Goal: Task Accomplishment & Management: Complete application form

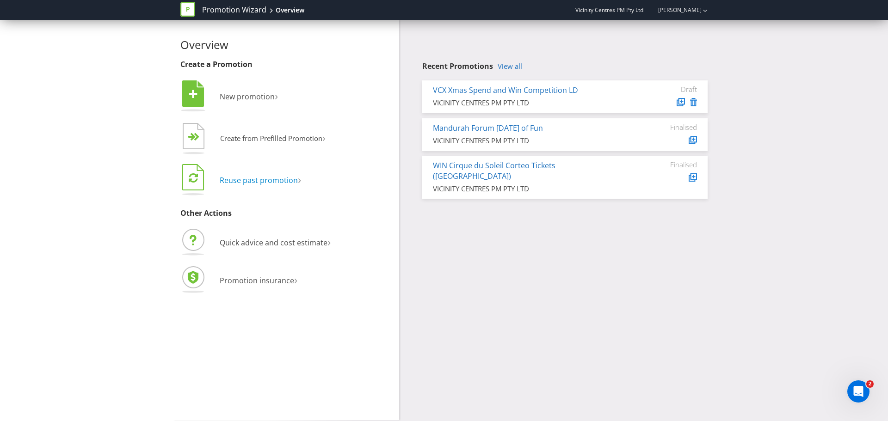
click at [267, 180] on span "Reuse past promotion" at bounding box center [259, 180] width 78 height 10
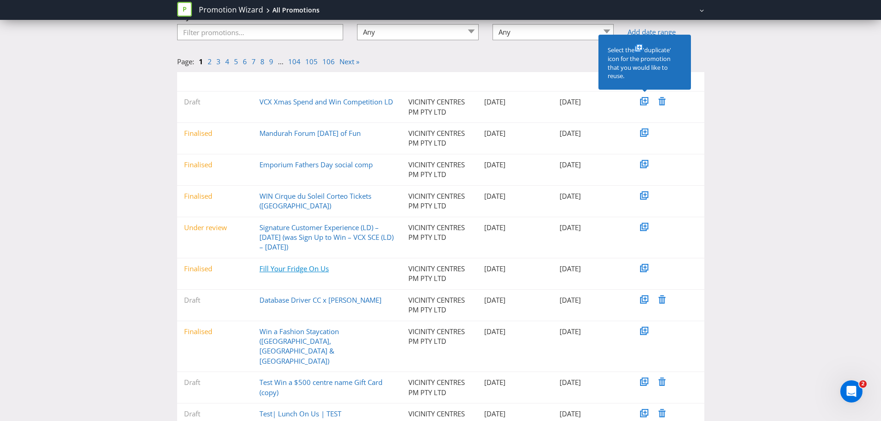
scroll to position [87, 0]
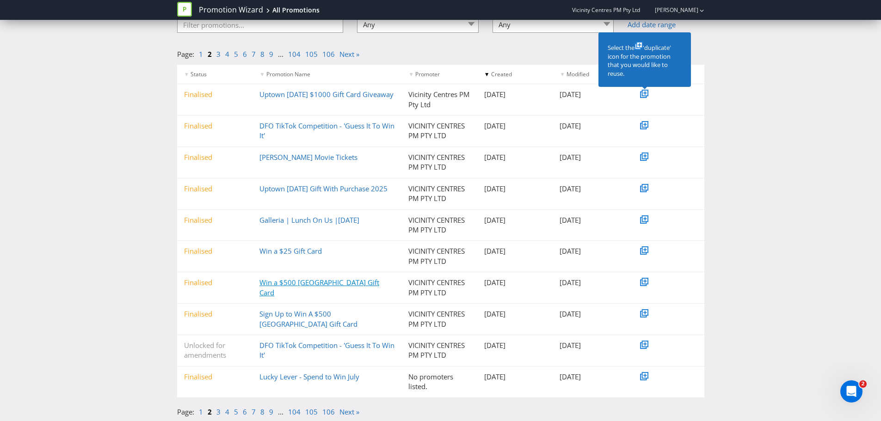
scroll to position [77, 0]
click at [219, 411] on link "3" at bounding box center [218, 411] width 4 height 9
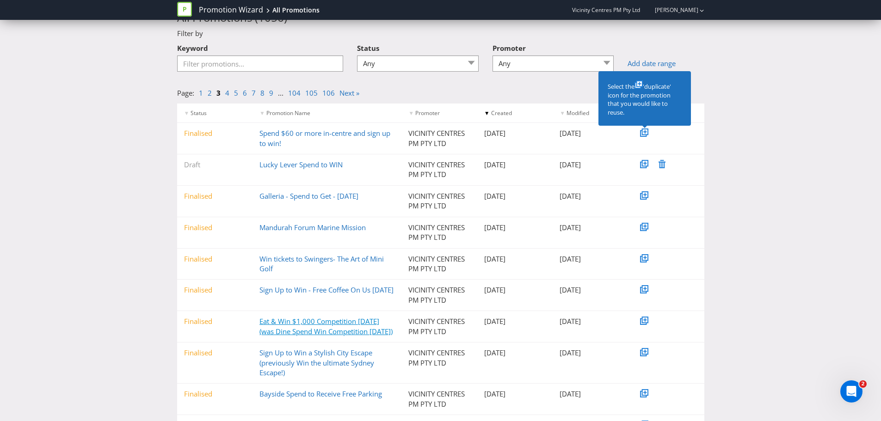
scroll to position [97, 0]
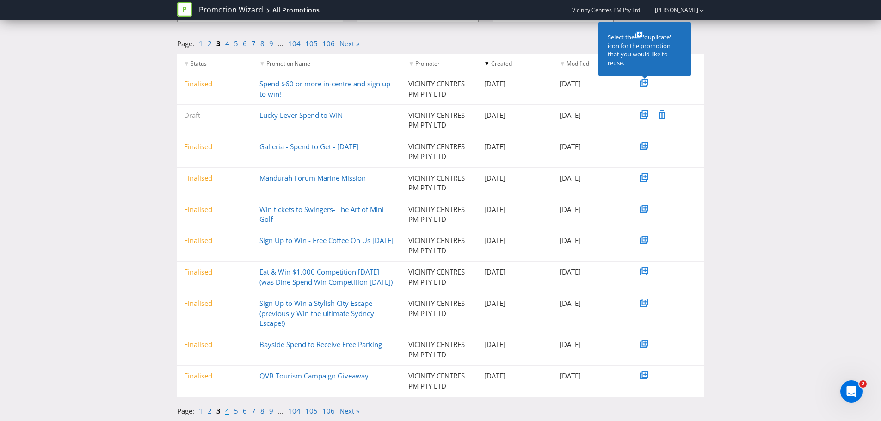
click at [226, 413] on link "4" at bounding box center [227, 411] width 4 height 9
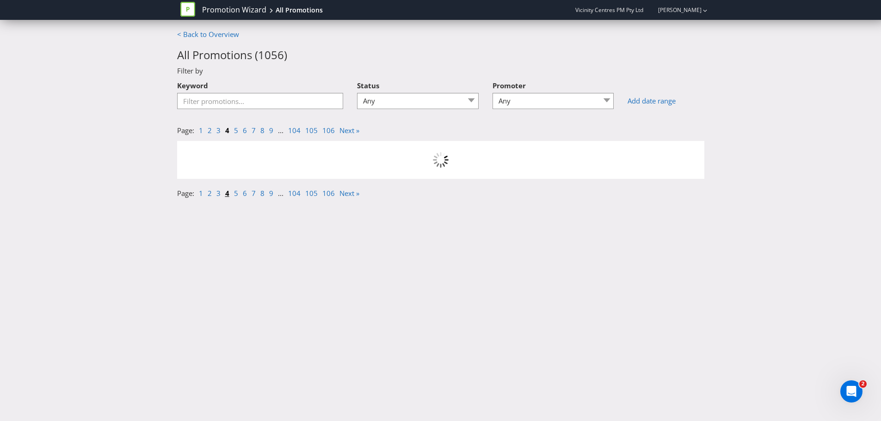
scroll to position [0, 0]
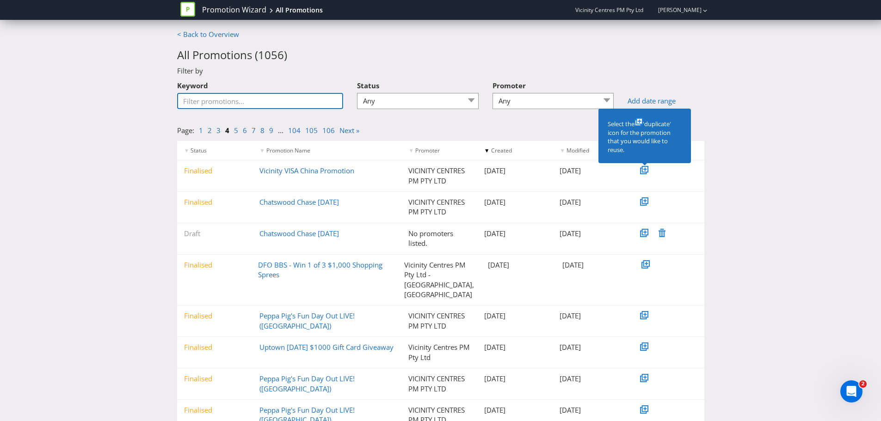
click at [222, 99] on input "Keyword" at bounding box center [260, 101] width 166 height 16
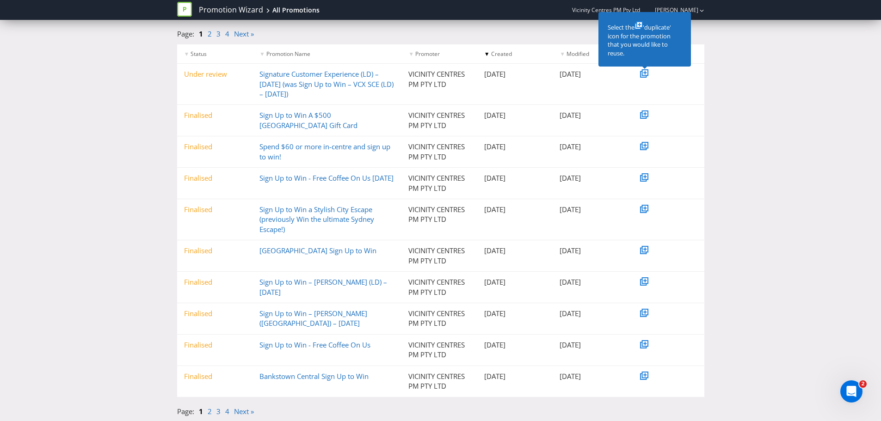
scroll to position [85, 0]
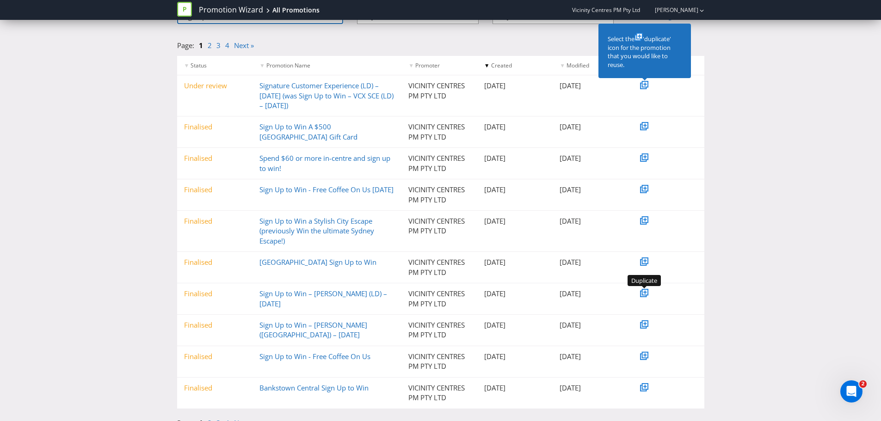
type input "sign up to win"
click at [643, 295] on icon at bounding box center [645, 292] width 5 height 5
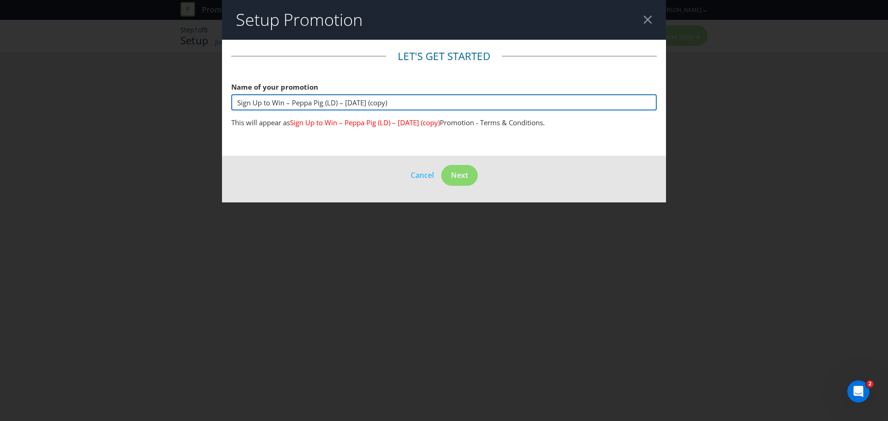
click at [279, 99] on input "Sign Up to Win – Peppa Pig (LD) – [DATE] (copy)" at bounding box center [443, 102] width 425 height 16
click at [336, 100] on input "Sign Up to Win – Peppa Pig (LD) – [DATE] (copy)" at bounding box center [443, 102] width 425 height 16
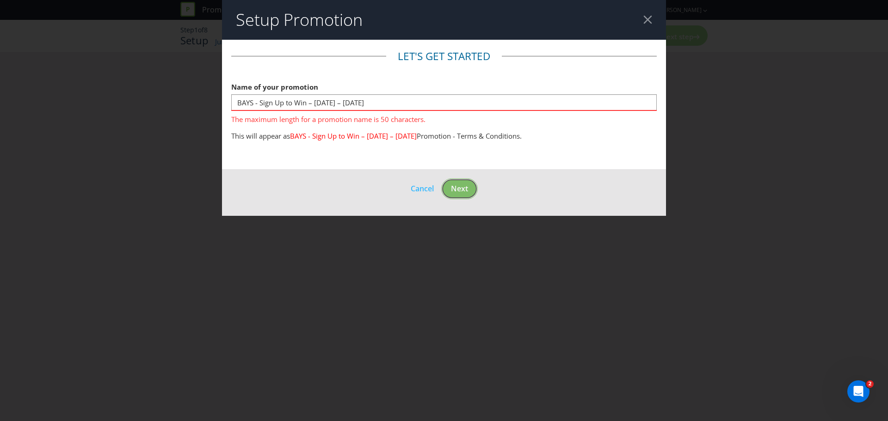
click at [461, 176] on footer "Cancel Next" at bounding box center [444, 192] width 444 height 47
click at [300, 128] on fieldset "Let's get started Name of your promotion BAYS - Sign Up to Win – [DATE] – [DATE…" at bounding box center [443, 97] width 425 height 97
click at [253, 101] on input "BAYS - Sign Up to Win – [DATE] – [DATE]" at bounding box center [443, 102] width 425 height 16
click at [261, 103] on input "BAYS - Sign Up to Win – [DATE] – [DATE]" at bounding box center [443, 102] width 425 height 16
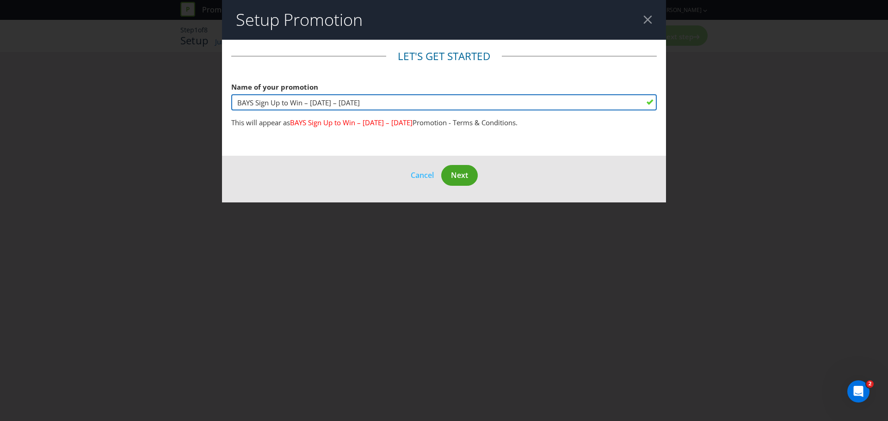
type input "BAYS Sign Up to Win – [DATE] – [DATE]"
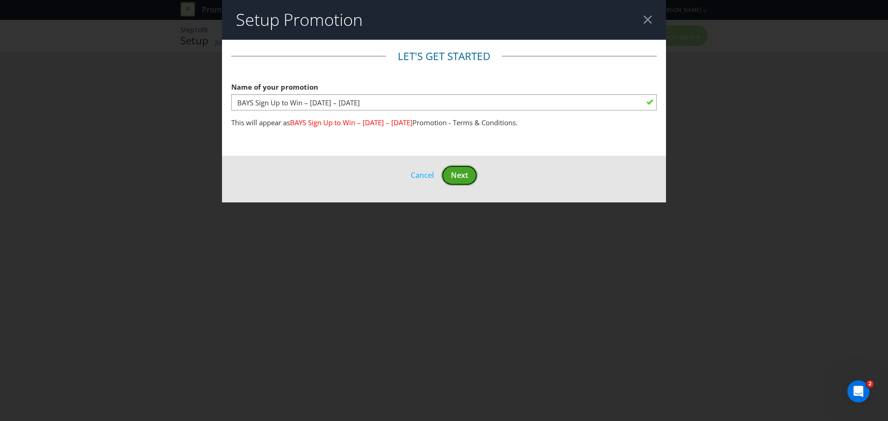
click at [463, 176] on span "Next" at bounding box center [459, 175] width 17 height 10
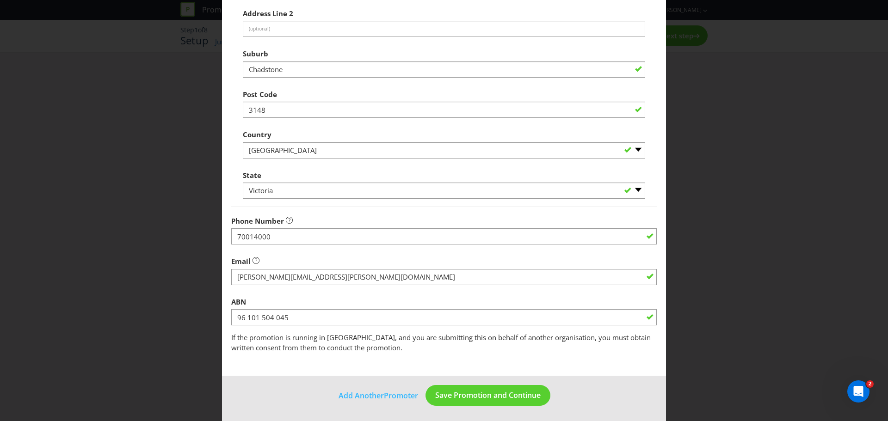
scroll to position [182, 0]
click at [469, 393] on span "Save Promotion and Continue" at bounding box center [487, 394] width 105 height 10
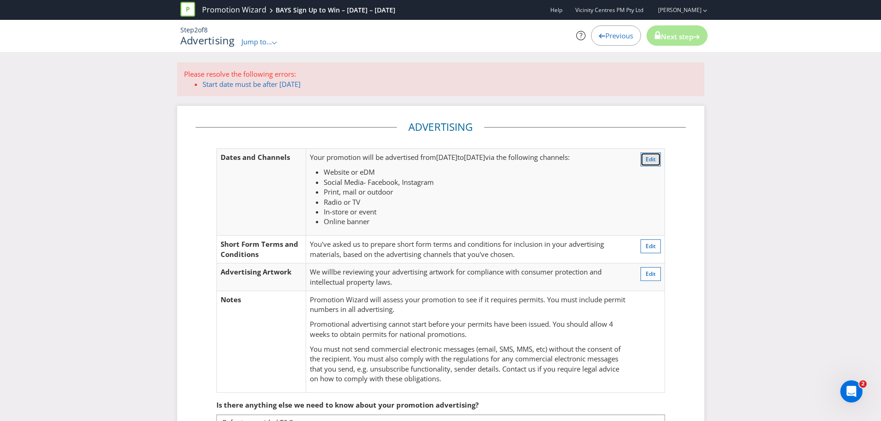
click at [659, 158] on button "Edit" at bounding box center [651, 160] width 20 height 14
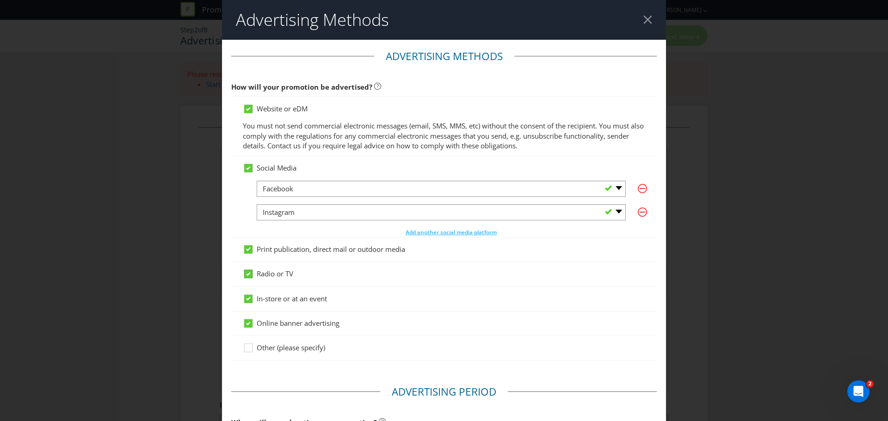
click at [247, 275] on icon at bounding box center [248, 274] width 5 height 4
click at [0, 0] on input "Radio or TV" at bounding box center [0, 0] width 0 height 0
click at [249, 249] on icon at bounding box center [248, 249] width 8 height 8
click at [0, 0] on input "Print publication, direct mail or outdoor media" at bounding box center [0, 0] width 0 height 0
click at [249, 249] on icon at bounding box center [250, 252] width 14 height 14
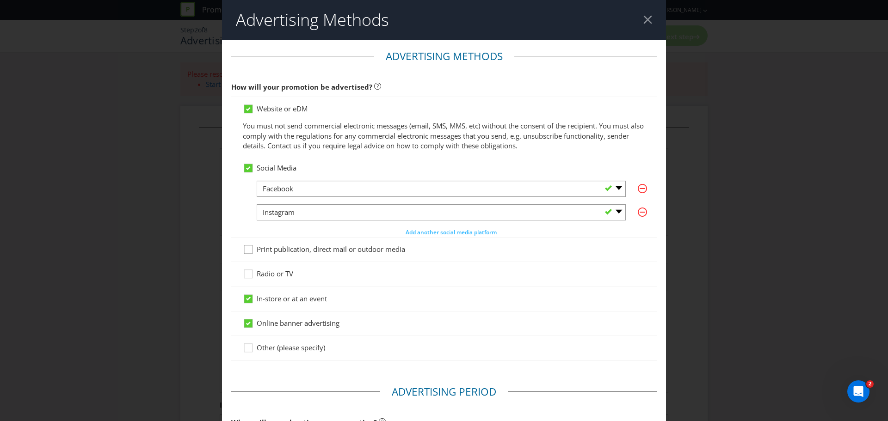
click at [0, 0] on input "Print publication, direct mail or outdoor media" at bounding box center [0, 0] width 0 height 0
click at [249, 248] on icon at bounding box center [248, 249] width 5 height 4
click at [0, 0] on input "Print publication, direct mail or outdoor media" at bounding box center [0, 0] width 0 height 0
click at [246, 324] on icon at bounding box center [248, 324] width 5 height 4
click at [0, 0] on input "Online banner advertising" at bounding box center [0, 0] width 0 height 0
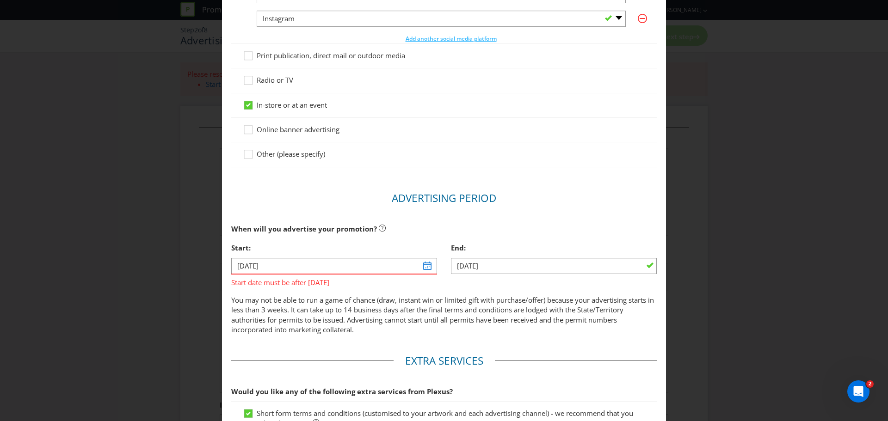
scroll to position [197, 0]
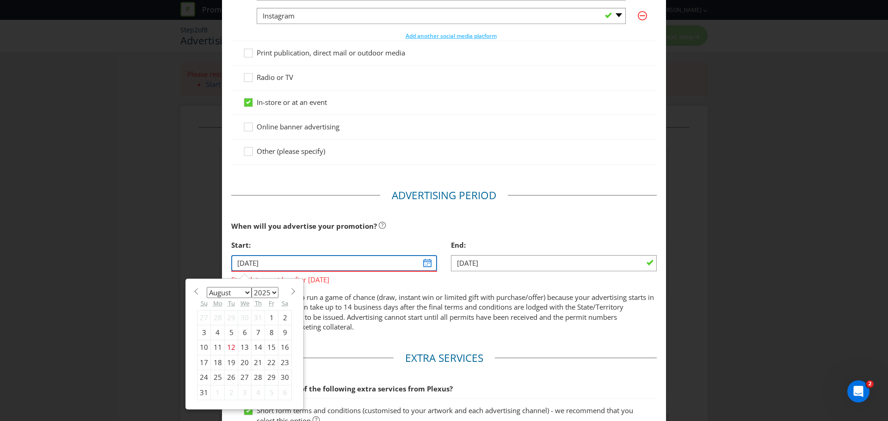
click at [425, 265] on input "[DATE]" at bounding box center [334, 263] width 206 height 16
click at [213, 363] on div "18" at bounding box center [218, 362] width 14 height 15
type input "[DATE]"
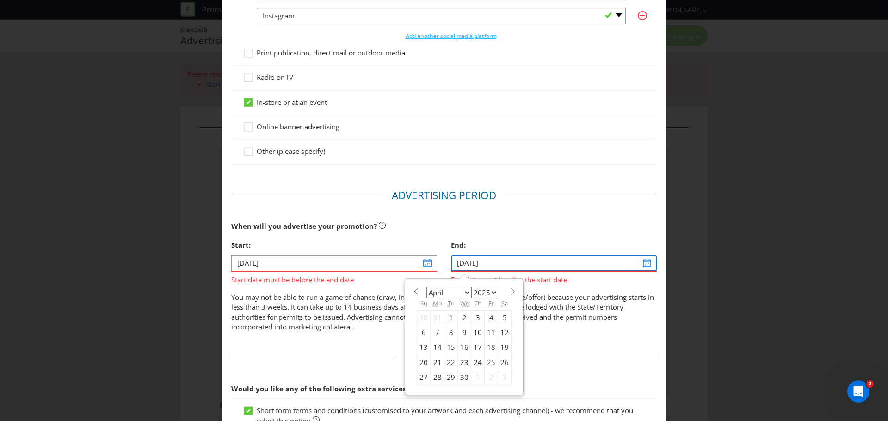
click at [470, 266] on input "[DATE]" at bounding box center [554, 263] width 206 height 16
click at [509, 290] on span at bounding box center [512, 291] width 7 height 7
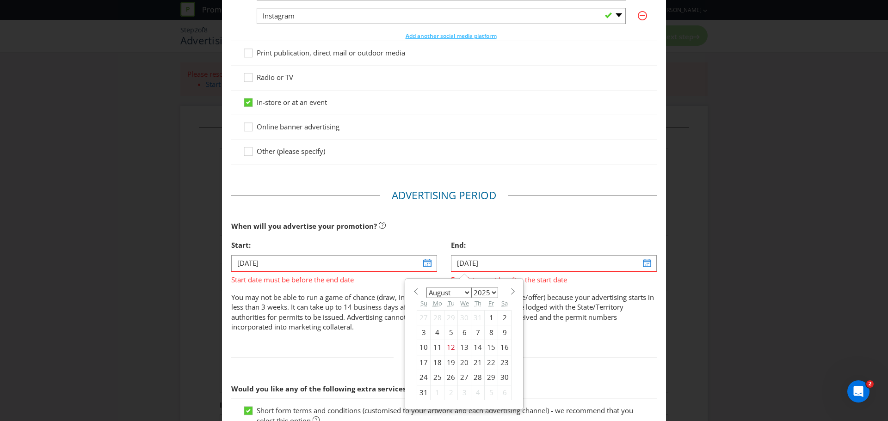
click at [509, 290] on span at bounding box center [512, 291] width 7 height 7
select select "8"
click at [487, 318] on div "5" at bounding box center [491, 317] width 13 height 15
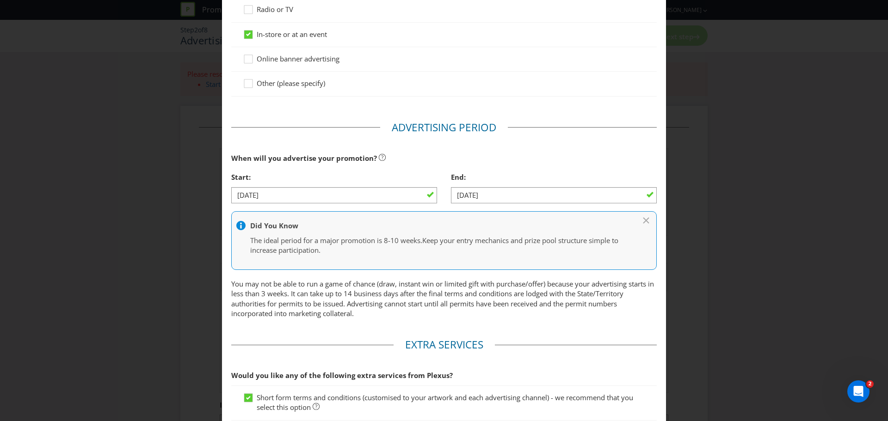
scroll to position [266, 0]
click at [463, 197] on input "[DATE]" at bounding box center [554, 194] width 206 height 16
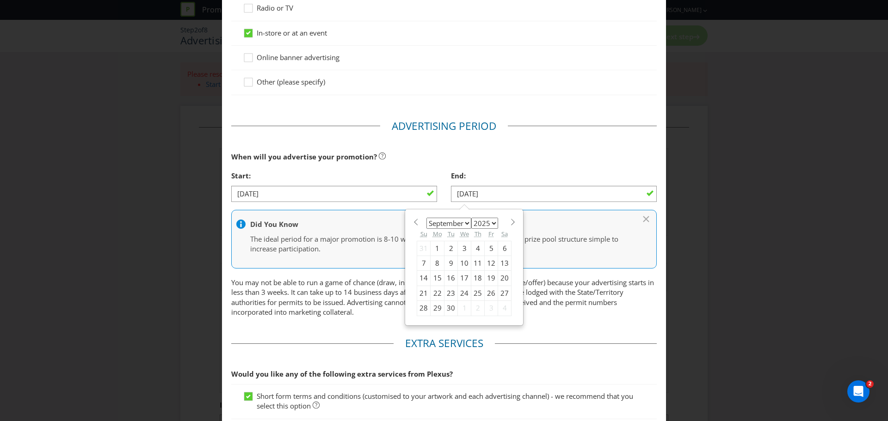
click at [459, 249] on div "3" at bounding box center [464, 248] width 13 height 15
type input "[DATE]"
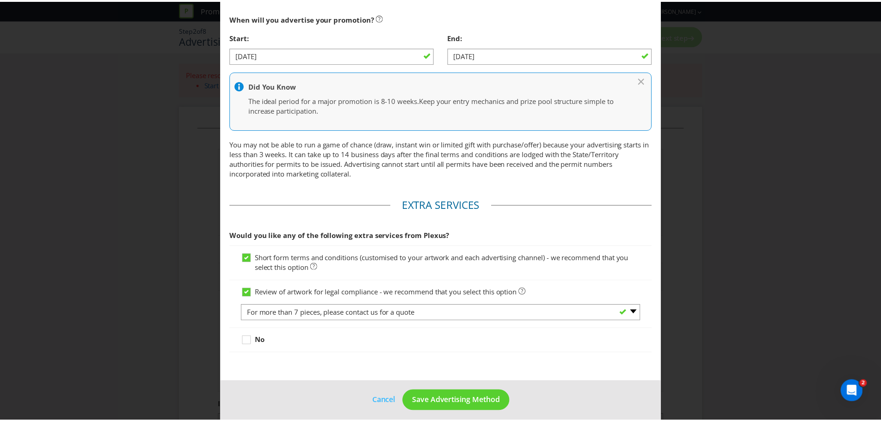
scroll to position [412, 0]
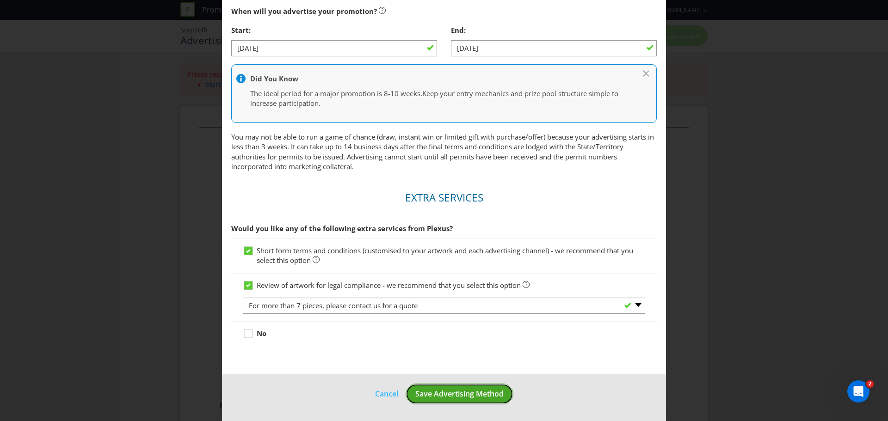
click at [459, 394] on span "Save Advertising Method" at bounding box center [459, 394] width 88 height 10
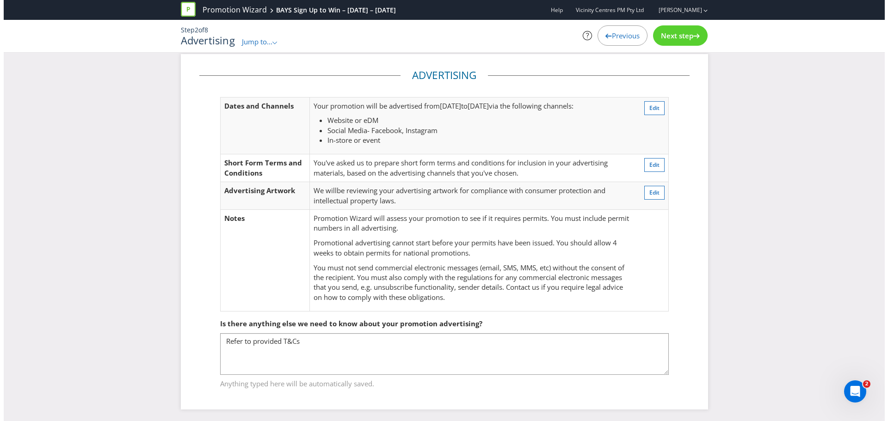
scroll to position [11, 0]
click at [667, 34] on span "Next step" at bounding box center [673, 35] width 32 height 9
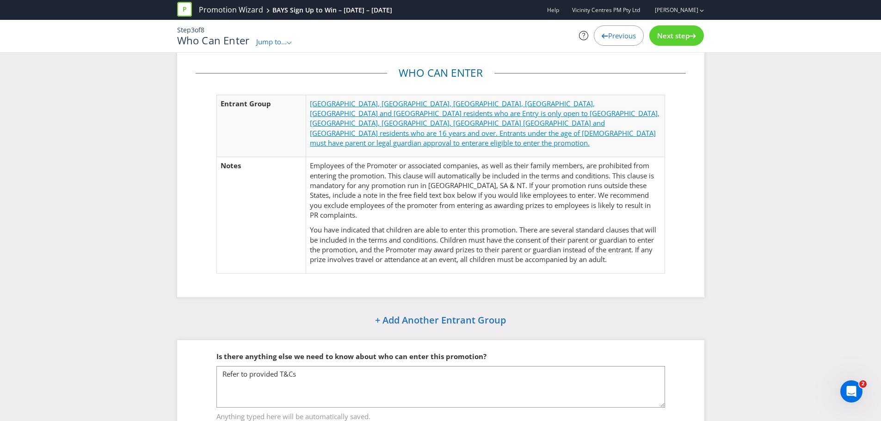
click at [479, 111] on span "[GEOGRAPHIC_DATA], [GEOGRAPHIC_DATA], [GEOGRAPHIC_DATA], [GEOGRAPHIC_DATA], [GE…" at bounding box center [485, 123] width 350 height 49
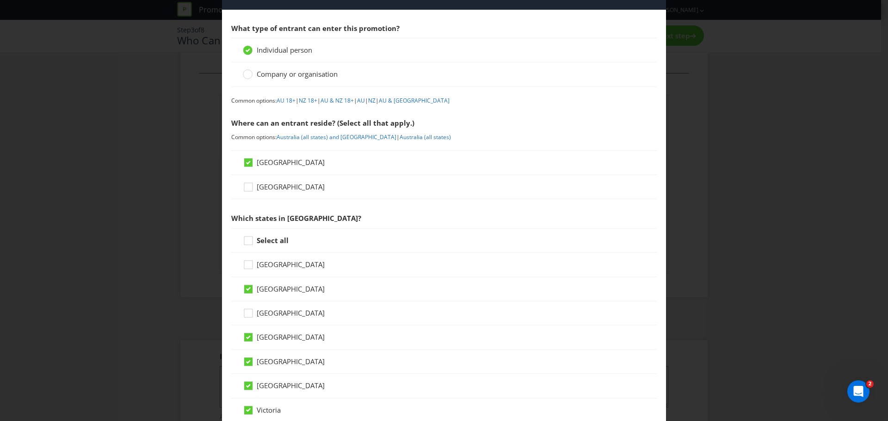
scroll to position [81, 0]
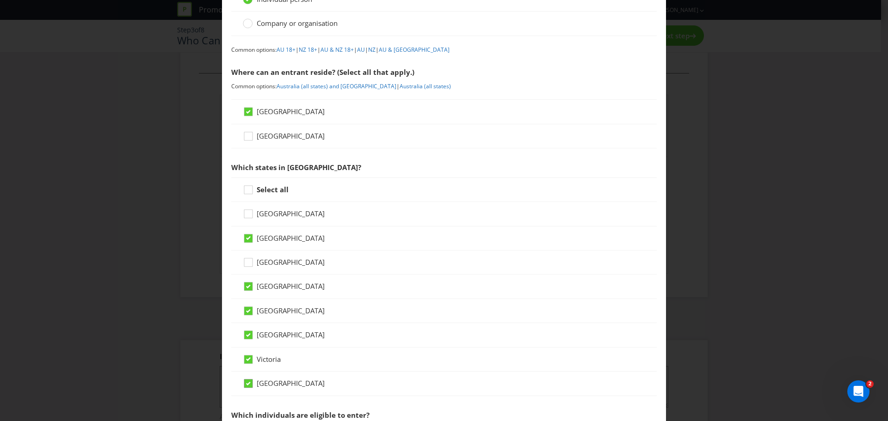
click at [249, 381] on icon at bounding box center [248, 384] width 8 height 8
click at [0, 0] on input "[GEOGRAPHIC_DATA]" at bounding box center [0, 0] width 0 height 0
click at [250, 334] on icon at bounding box center [248, 335] width 8 height 8
click at [0, 0] on input "[GEOGRAPHIC_DATA]" at bounding box center [0, 0] width 0 height 0
click at [248, 308] on div at bounding box center [248, 308] width 5 height 5
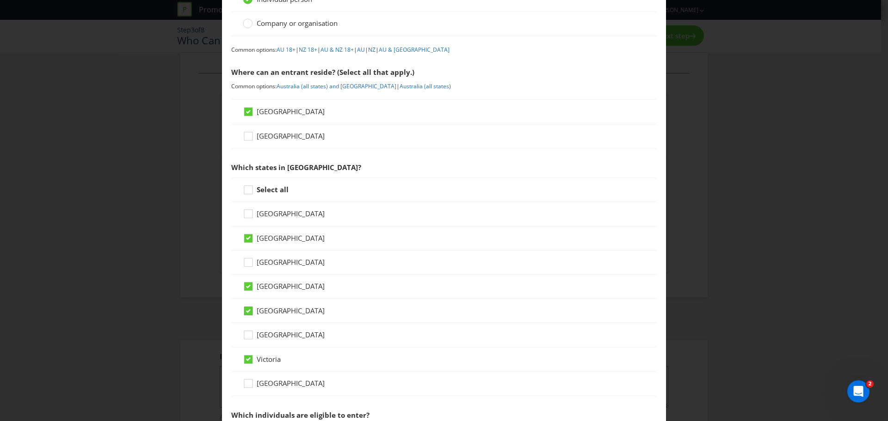
click at [0, 0] on input "[GEOGRAPHIC_DATA]" at bounding box center [0, 0] width 0 height 0
click at [247, 286] on icon at bounding box center [248, 287] width 5 height 4
click at [0, 0] on input "[GEOGRAPHIC_DATA]" at bounding box center [0, 0] width 0 height 0
click at [246, 236] on icon at bounding box center [248, 238] width 5 height 4
click at [0, 0] on input "[GEOGRAPHIC_DATA]" at bounding box center [0, 0] width 0 height 0
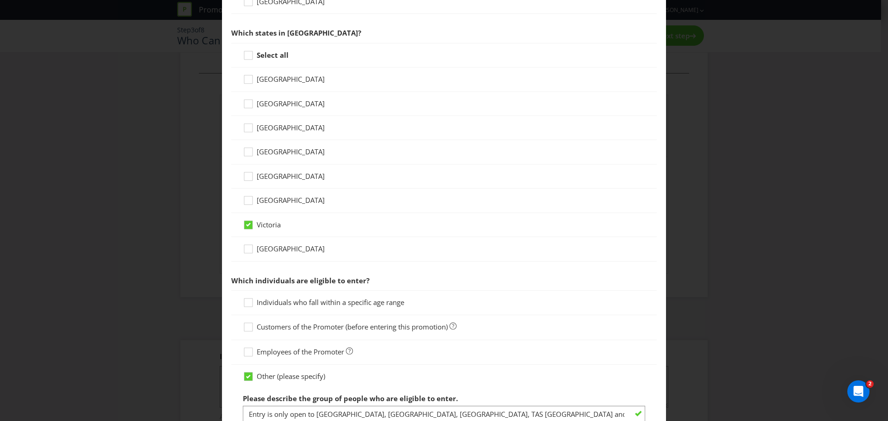
scroll to position [301, 0]
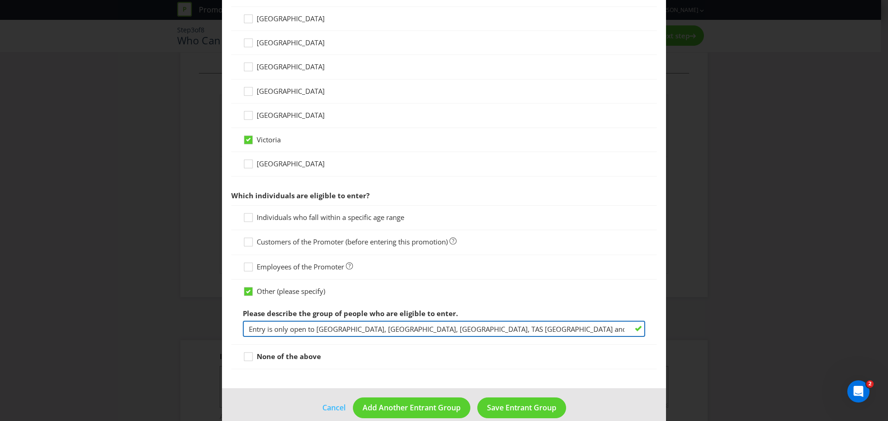
click at [321, 332] on input "Entry is only open to [GEOGRAPHIC_DATA], [GEOGRAPHIC_DATA], [GEOGRAPHIC_DATA], …" at bounding box center [444, 329] width 402 height 16
click at [370, 327] on input "Entry is only open to [GEOGRAPHIC_DATA], [GEOGRAPHIC_DATA], [GEOGRAPHIC_DATA], …" at bounding box center [444, 329] width 402 height 16
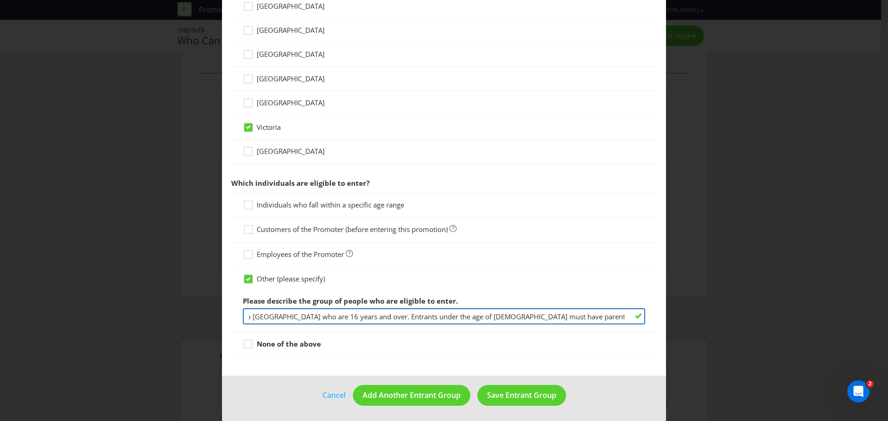
scroll to position [314, 0]
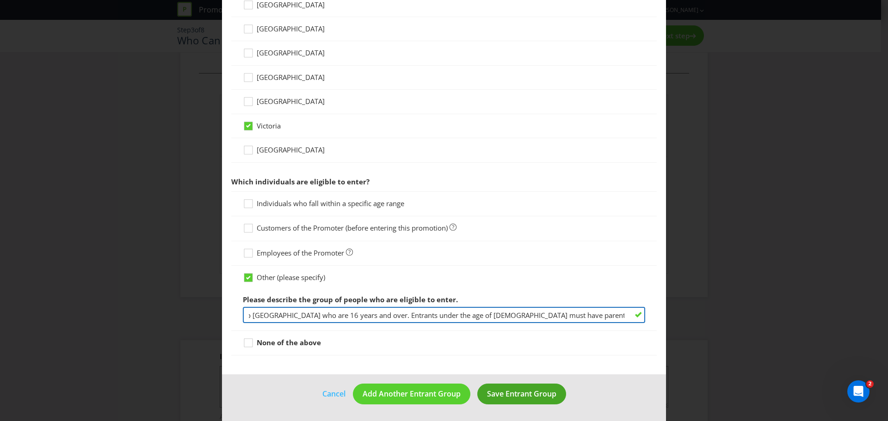
type input "Entry is only open to [GEOGRAPHIC_DATA] who are 16 years and over. Entrants und…"
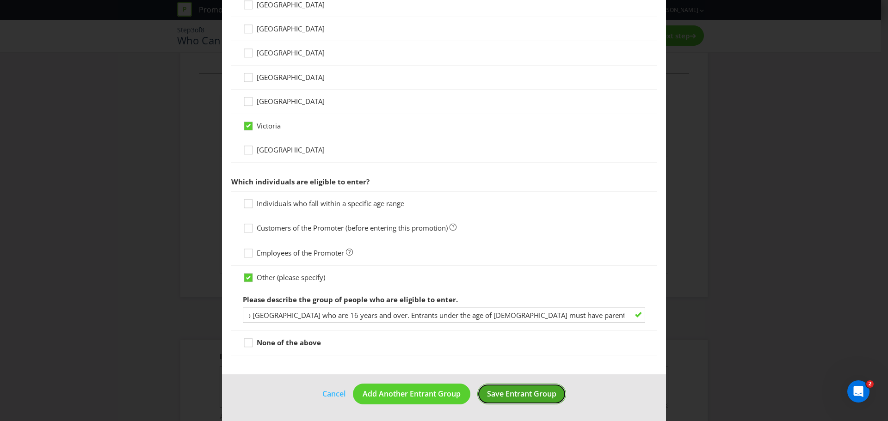
scroll to position [0, 0]
click at [505, 397] on span "Save Entrant Group" at bounding box center [521, 394] width 69 height 10
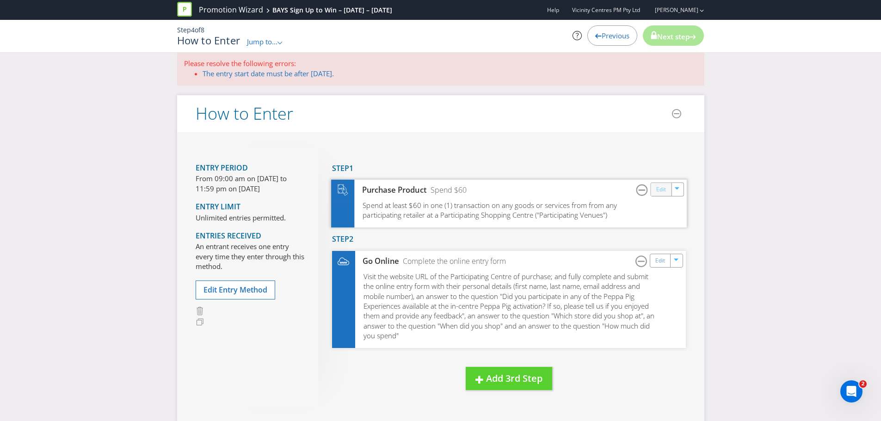
click at [663, 190] on link "Edit" at bounding box center [661, 190] width 10 height 11
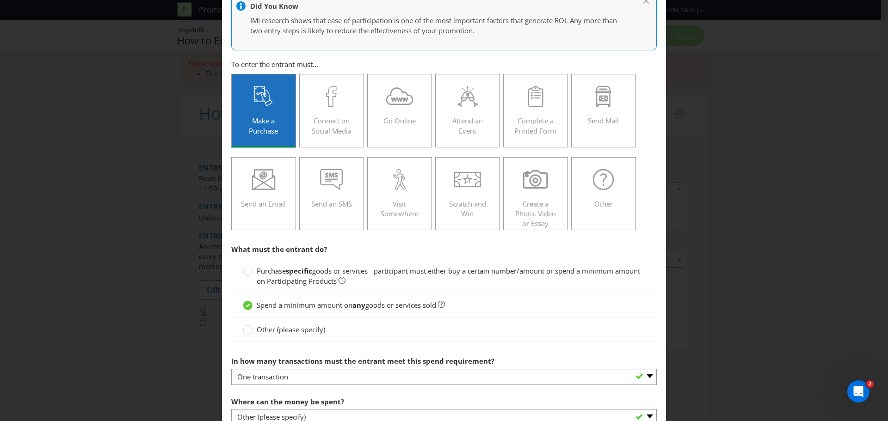
scroll to position [58, 0]
click at [243, 329] on circle at bounding box center [247, 329] width 9 height 9
click at [0, 0] on input "Other (please specify)" at bounding box center [0, 0] width 0 height 0
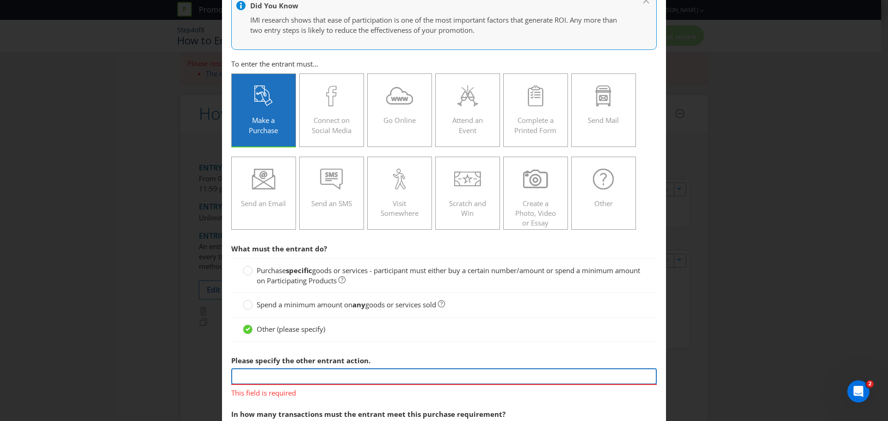
click at [605, 373] on input "text" at bounding box center [443, 377] width 425 height 16
type input "Sign up to Bayside Mailing list"
click at [581, 186] on div at bounding box center [603, 179] width 45 height 21
click at [0, 0] on input "Other" at bounding box center [0, 0] width 0 height 0
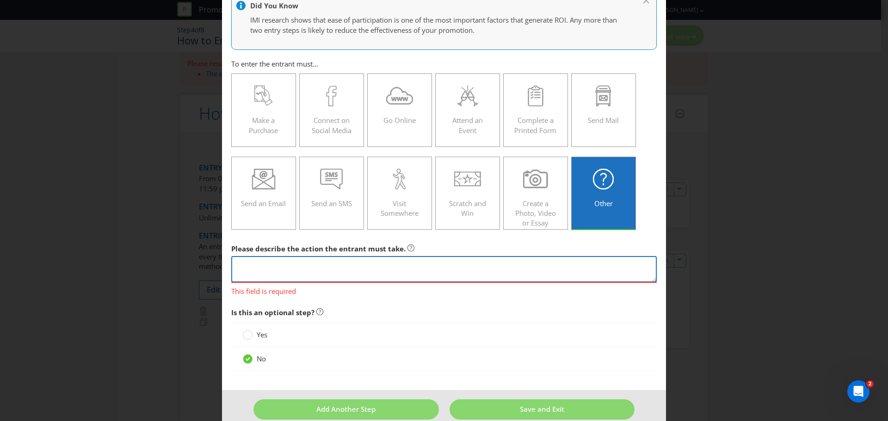
click at [259, 263] on textarea at bounding box center [443, 269] width 425 height 26
type textarea "Sign up to the Bayside Mailing List"
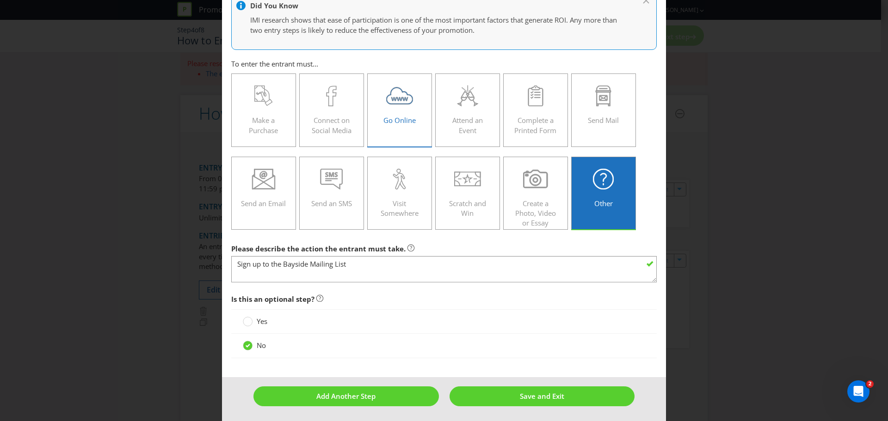
click at [412, 117] on span "Go Online" at bounding box center [399, 120] width 32 height 9
click at [0, 0] on input "Go Online" at bounding box center [0, 0] width 0 height 0
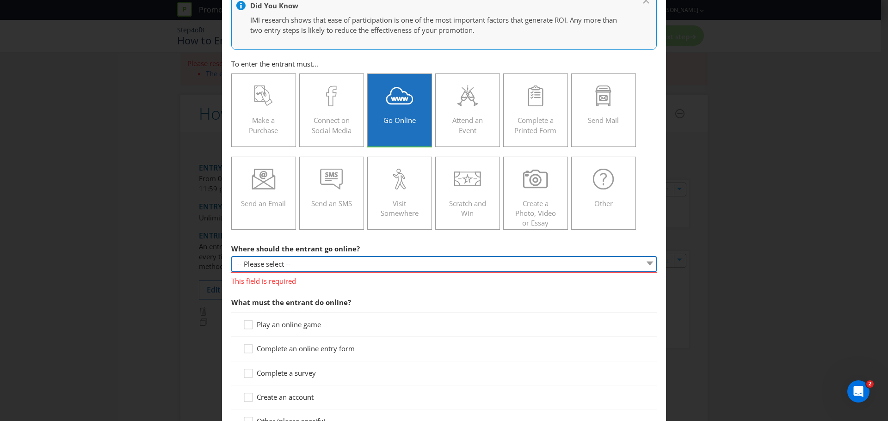
click at [388, 261] on select "-- Please select -- At a specific URL Using a direct link sent to the entrant b…" at bounding box center [443, 264] width 425 height 16
select select "SPECIFIC_URL"
click at [231, 256] on select "-- Please select -- At a specific URL Using a direct link sent to the entrant b…" at bounding box center [443, 264] width 425 height 16
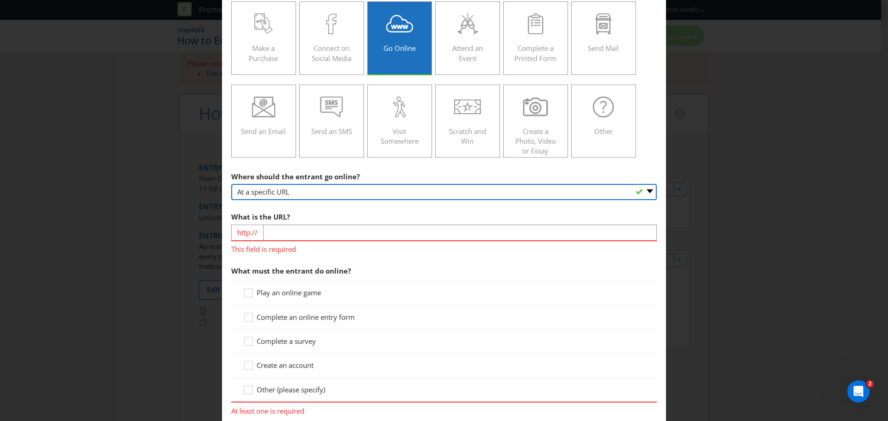
scroll to position [139, 0]
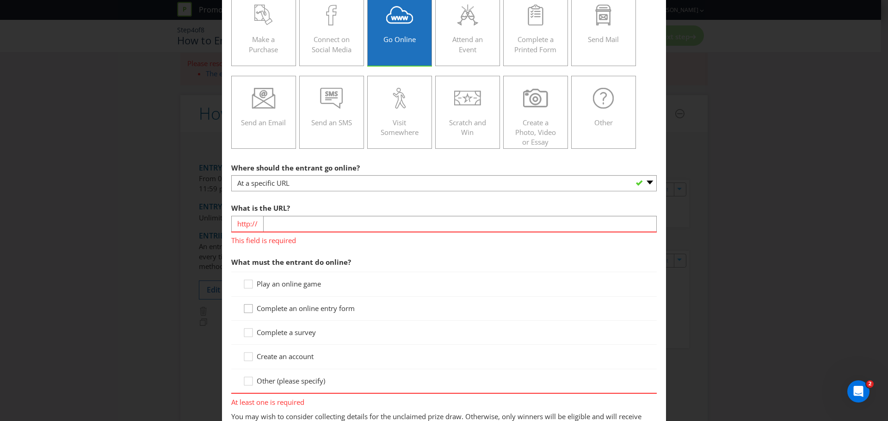
click at [247, 307] on div at bounding box center [248, 305] width 5 height 5
click at [0, 0] on input "Complete an online entry form" at bounding box center [0, 0] width 0 height 0
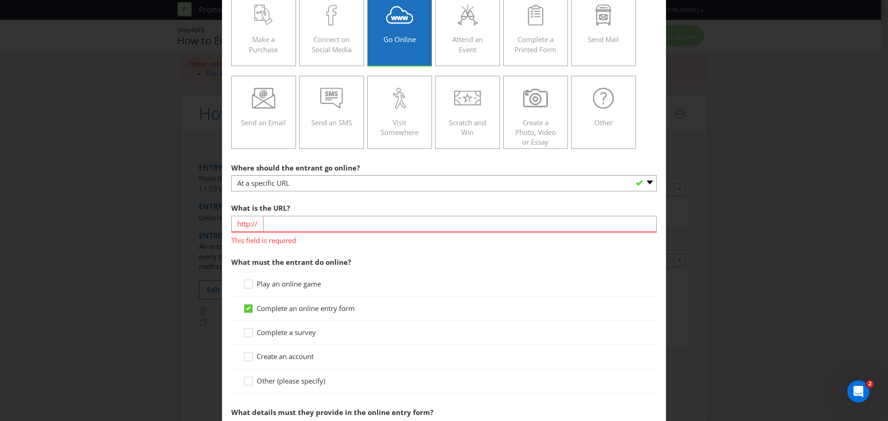
click at [391, 240] on span "This field is required" at bounding box center [443, 239] width 425 height 13
click at [310, 227] on input "text" at bounding box center [460, 224] width 394 height 16
paste input "[URL][DOMAIN_NAME]"
click at [412, 248] on section "Where should the entrant go online? -- Please select -- At a specific URL Using…" at bounding box center [443, 365] width 425 height 413
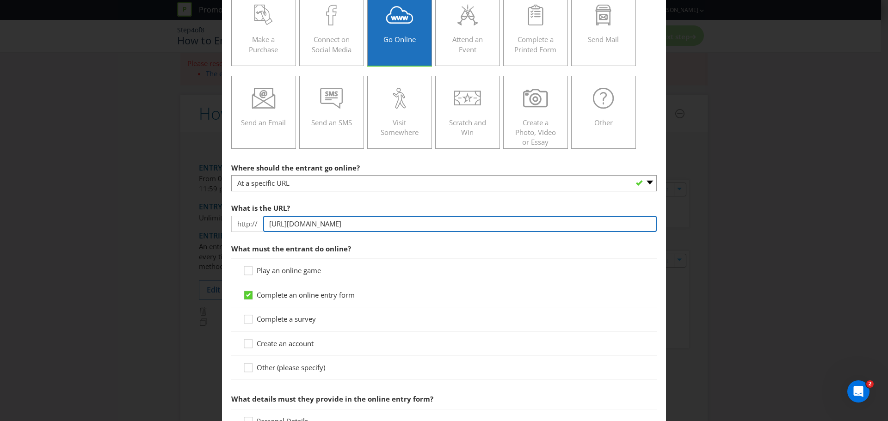
click at [291, 225] on input "[URL][DOMAIN_NAME]" at bounding box center [460, 224] width 394 height 16
type input "[DOMAIN_NAME][URL]"
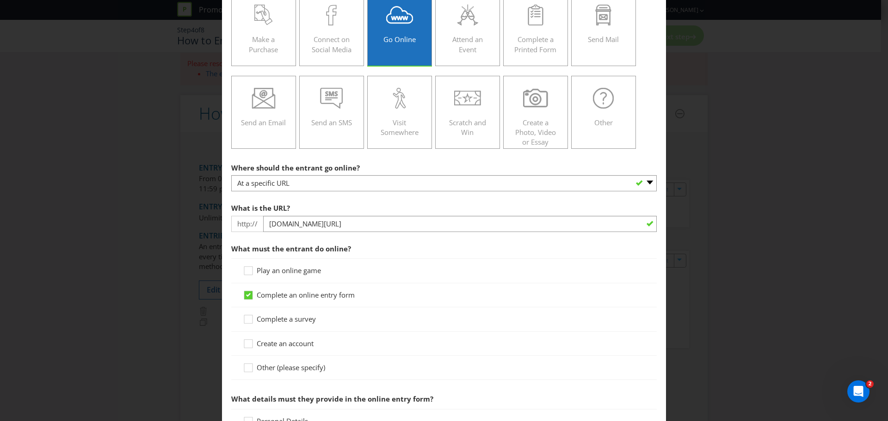
click at [644, 323] on div "Complete a survey" at bounding box center [443, 320] width 425 height 24
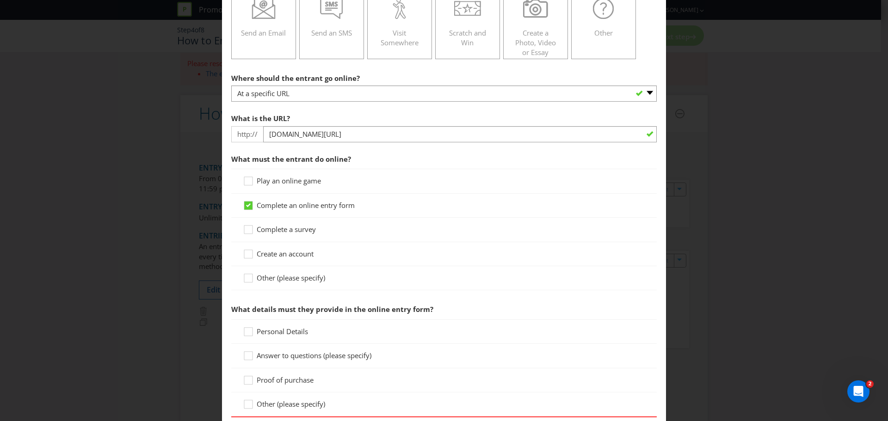
scroll to position [231, 0]
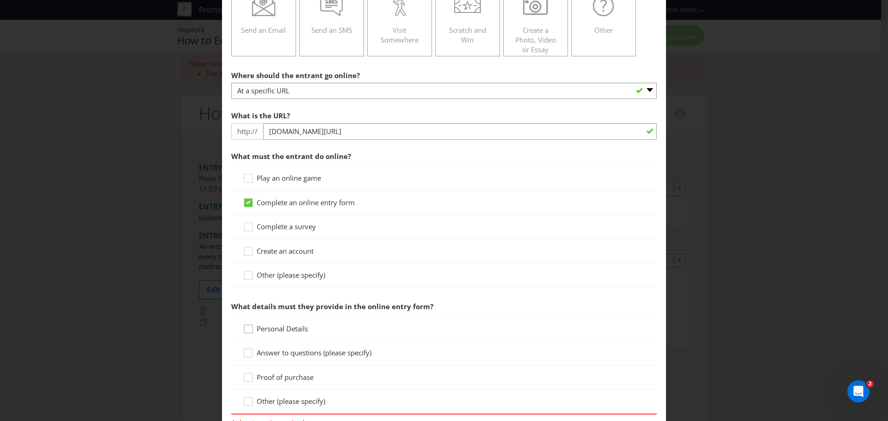
click at [248, 330] on icon at bounding box center [250, 331] width 14 height 14
click at [0, 0] on input "Personal Details" at bounding box center [0, 0] width 0 height 0
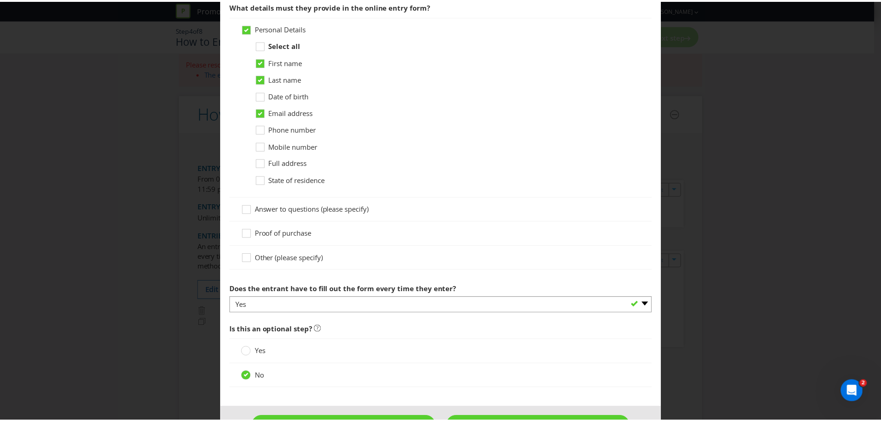
scroll to position [563, 0]
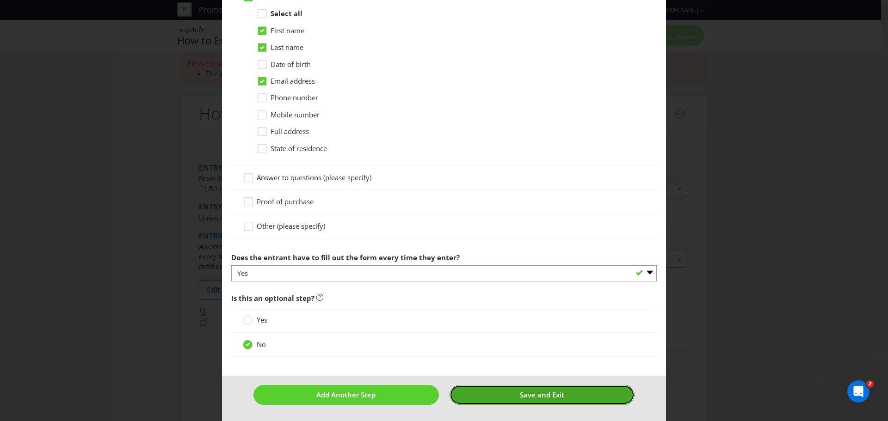
click at [534, 394] on span "Save and Exit" at bounding box center [542, 394] width 44 height 9
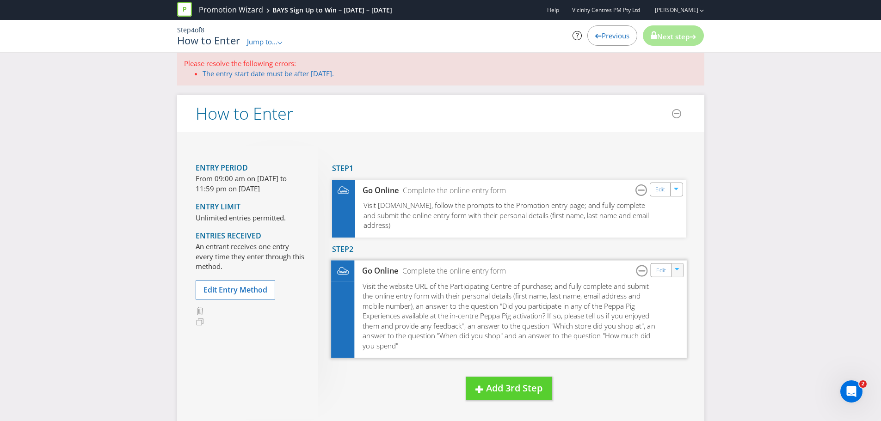
click at [676, 272] on icon "button" at bounding box center [678, 271] width 6 height 6
click at [676, 301] on link "Delete" at bounding box center [671, 302] width 20 height 9
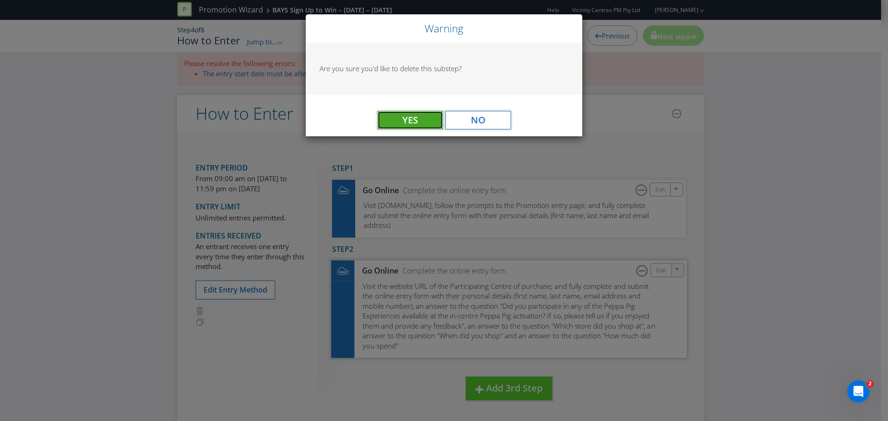
click at [412, 119] on span "Yes" at bounding box center [410, 120] width 16 height 12
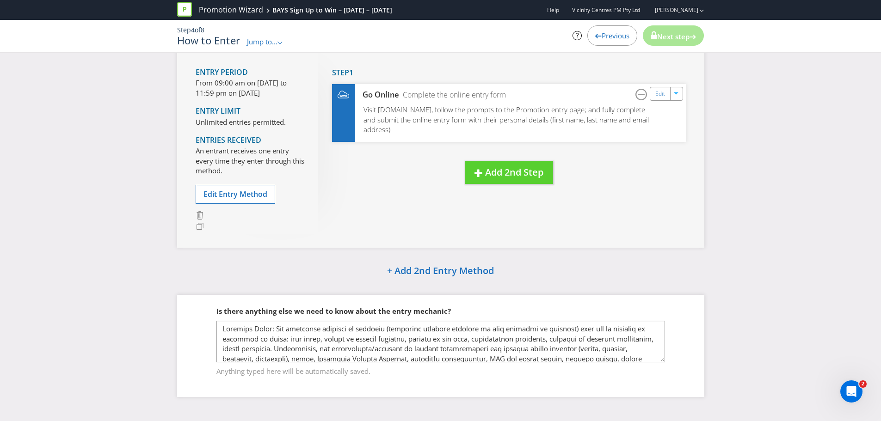
scroll to position [107, 0]
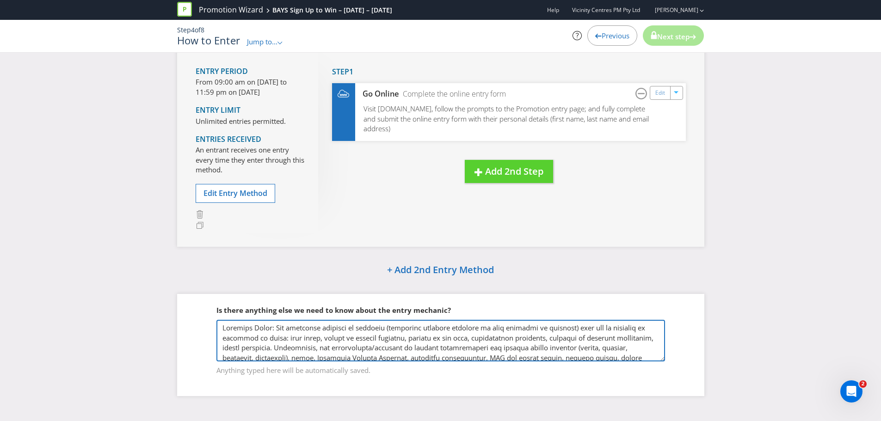
click at [428, 339] on textarea at bounding box center [440, 341] width 449 height 42
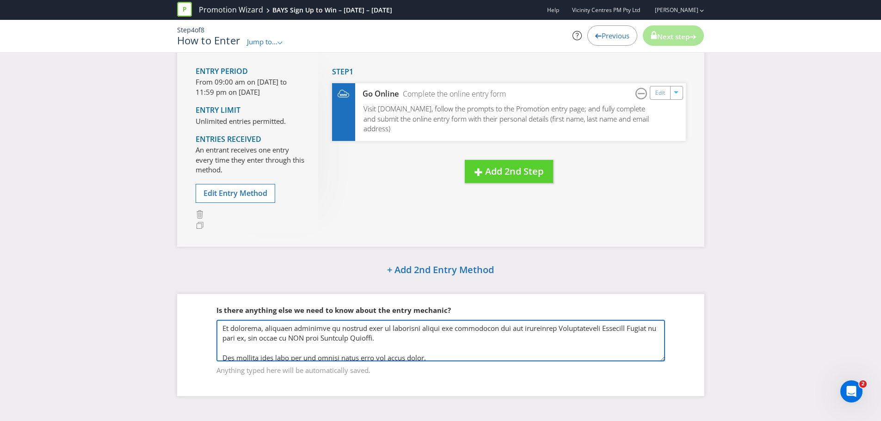
scroll to position [123, 0]
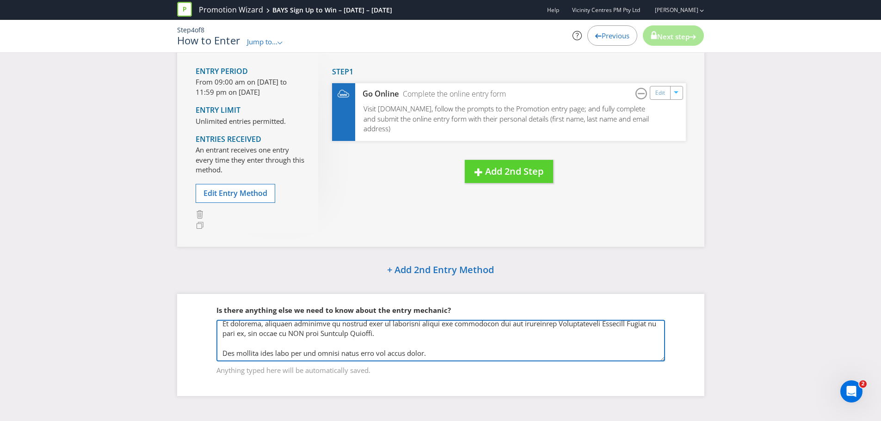
click at [423, 353] on textarea at bounding box center [440, 341] width 449 height 42
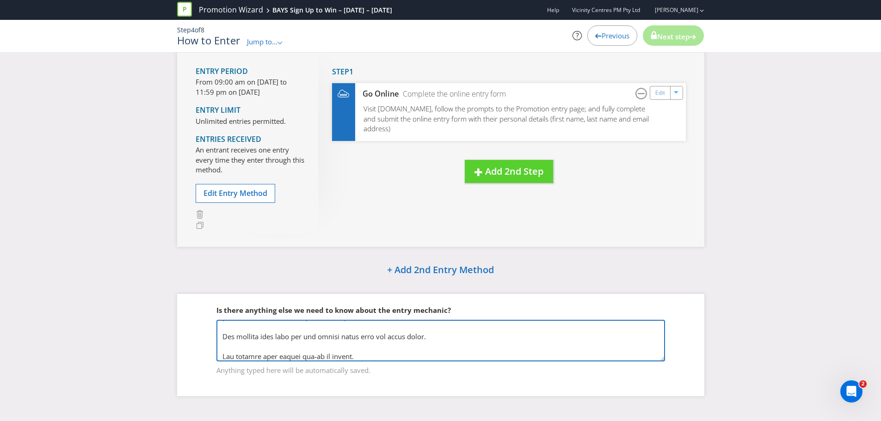
type textarea "Excluded Items: The following products or services (including vouchers relating…"
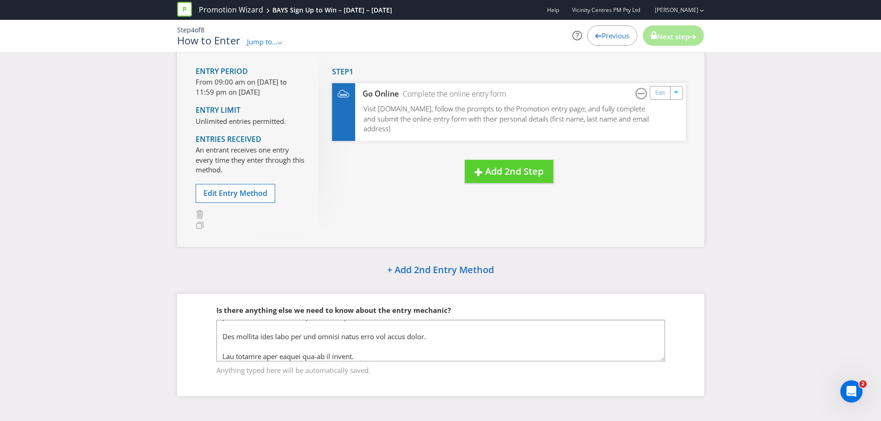
click at [795, 175] on div "Please resolve the following errors: The entry start date must be after [DATE].…" at bounding box center [440, 182] width 881 height 455
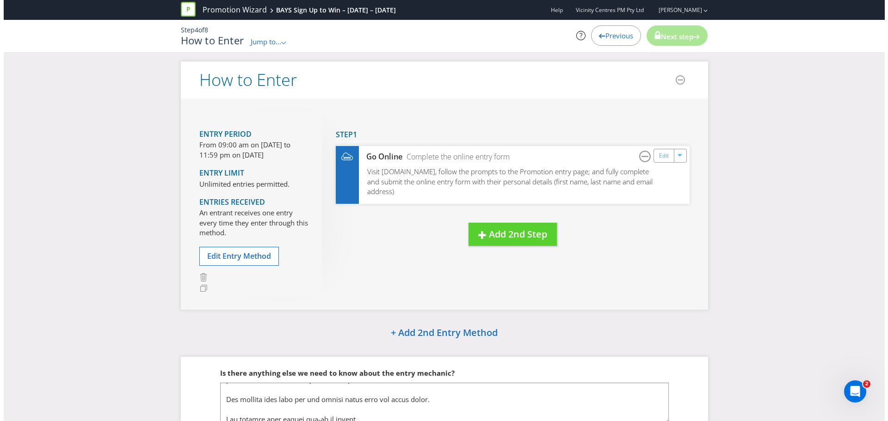
scroll to position [0, 0]
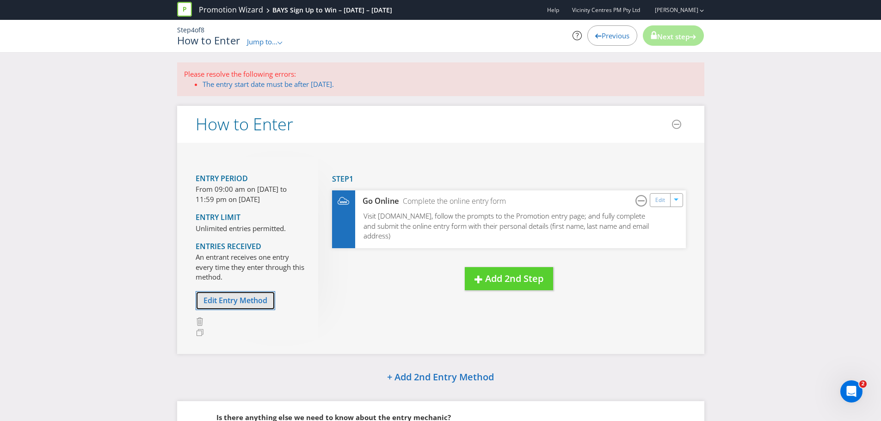
click at [229, 299] on span "Edit Entry Method" at bounding box center [235, 301] width 64 height 10
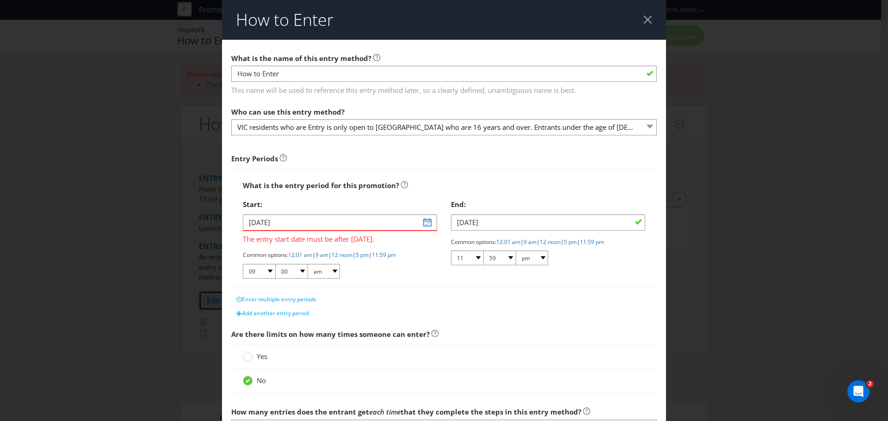
scroll to position [118, 0]
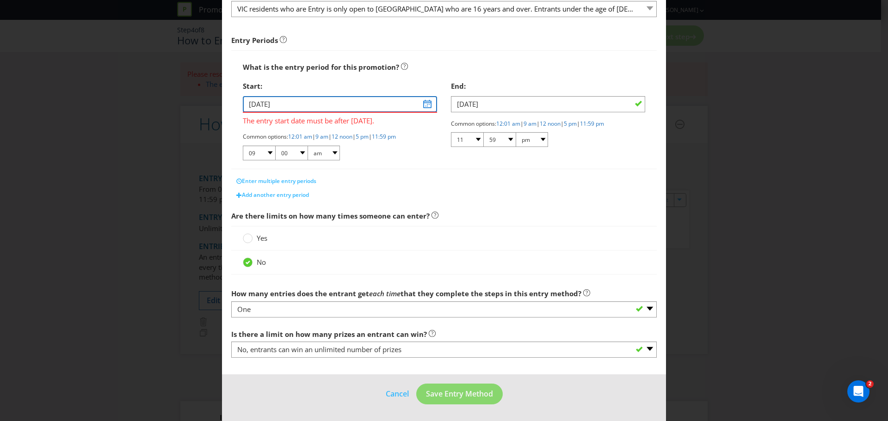
click at [426, 104] on input "[DATE]" at bounding box center [340, 104] width 194 height 16
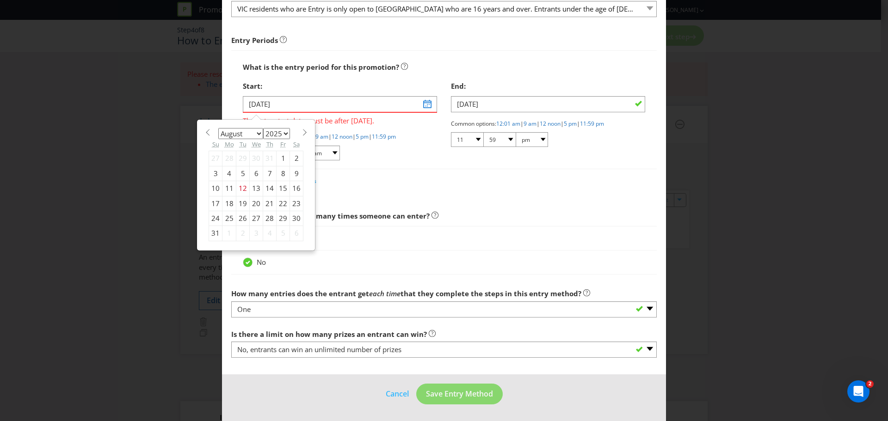
click at [226, 204] on div "18" at bounding box center [229, 203] width 14 height 15
type input "[DATE]"
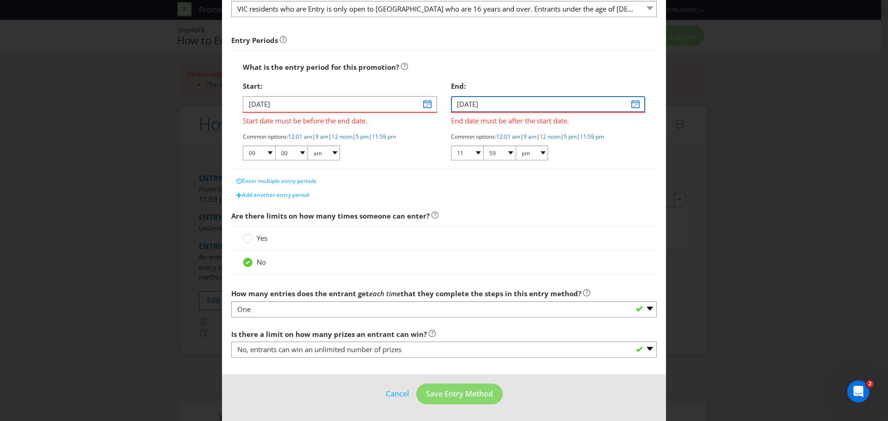
click at [628, 106] on input "[DATE]" at bounding box center [548, 104] width 194 height 16
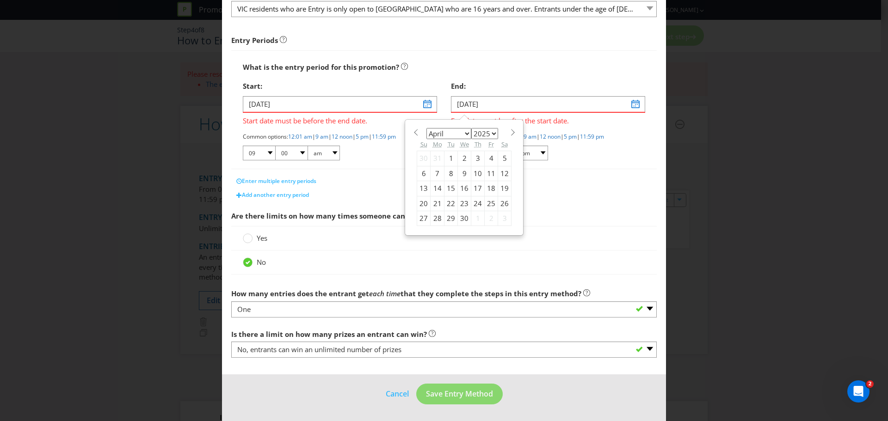
click at [509, 134] on span at bounding box center [512, 132] width 7 height 7
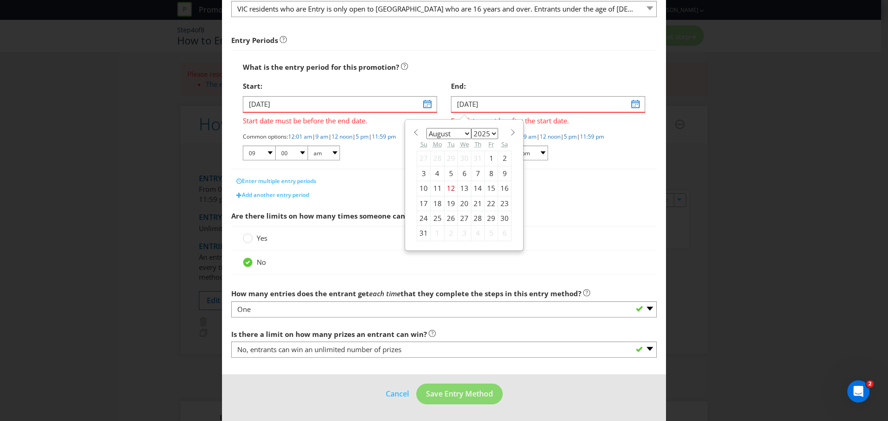
select select "8"
click at [460, 156] on div "3" at bounding box center [464, 158] width 13 height 15
type input "[DATE]"
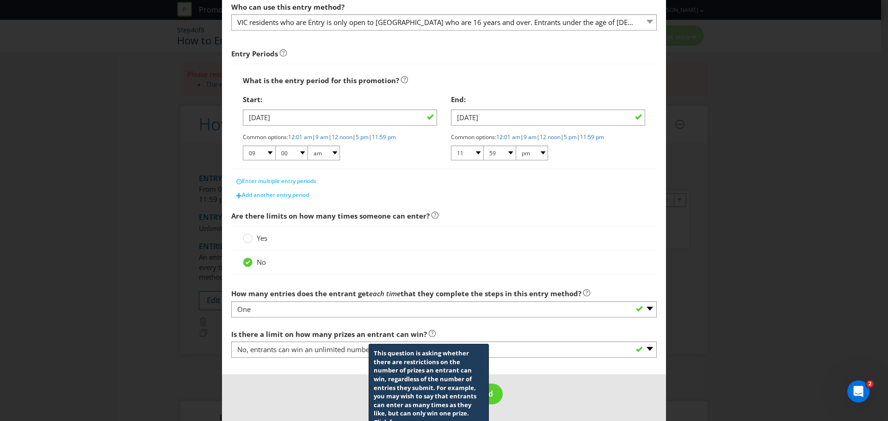
scroll to position [105, 0]
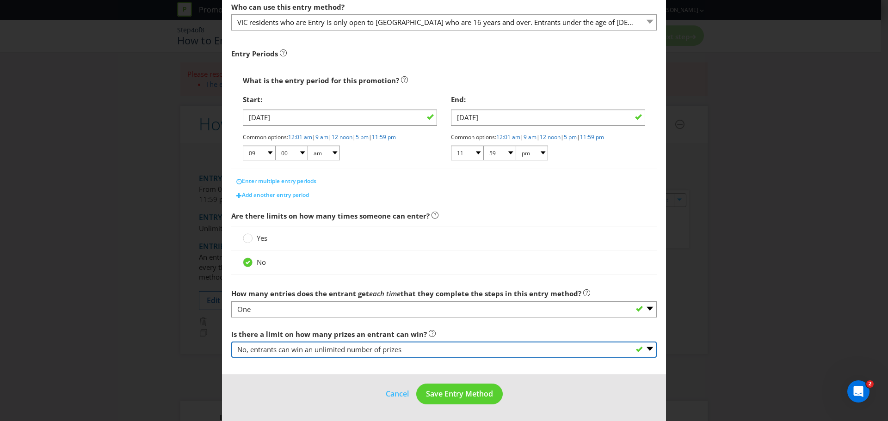
click at [643, 349] on select "-- Please select -- Yes, there is a maximum number of prizes that one entrant c…" at bounding box center [443, 350] width 425 height 16
select select "LIMITED"
click at [231, 342] on select "-- Please select -- Yes, there is a maximum number of prizes that one entrant c…" at bounding box center [443, 350] width 425 height 16
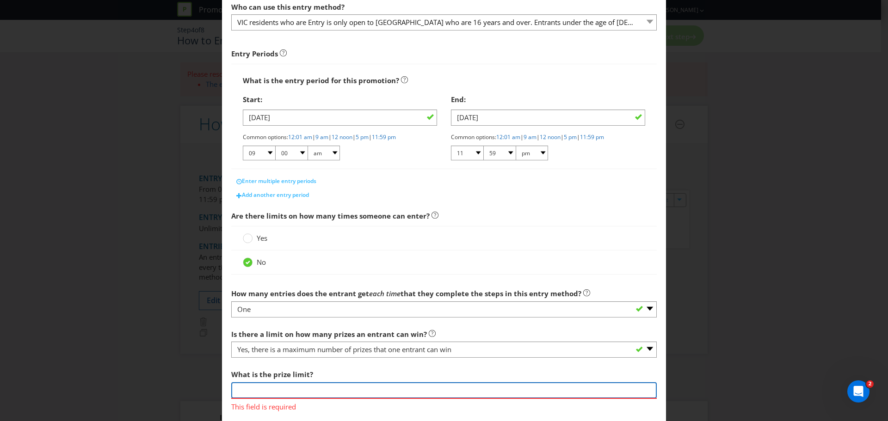
click at [333, 388] on input "number" at bounding box center [443, 390] width 425 height 16
type input "150.00"
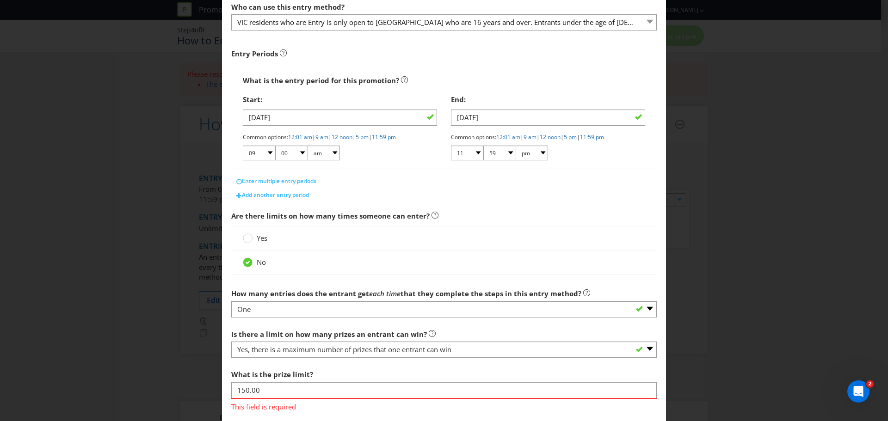
click at [657, 288] on main "What is the name of this entry method? How to Enter This name will be used to r…" at bounding box center [444, 182] width 444 height 494
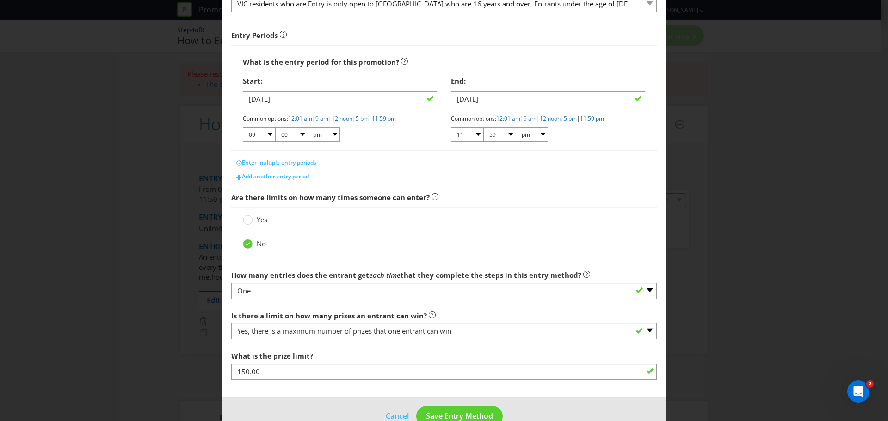
scroll to position [146, 0]
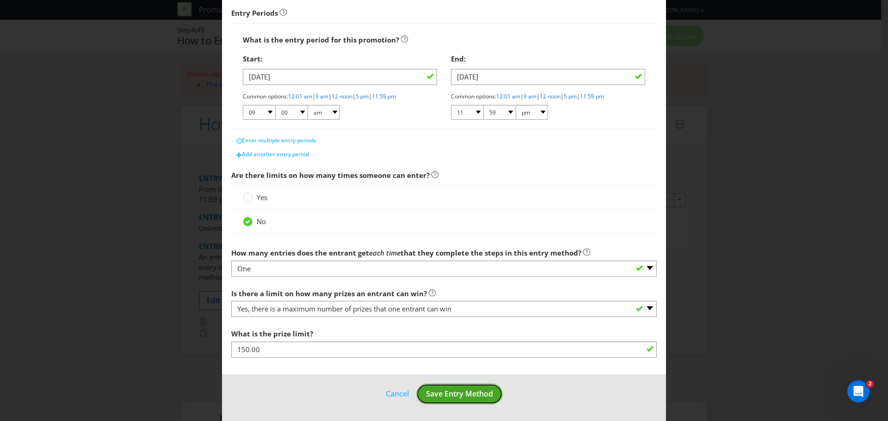
click at [456, 392] on span "Save Entry Method" at bounding box center [459, 394] width 67 height 10
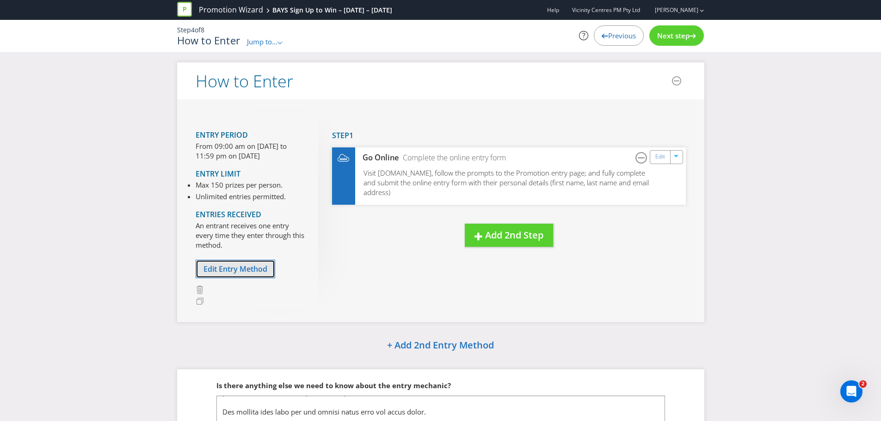
click at [226, 265] on span "Edit Entry Method" at bounding box center [235, 269] width 64 height 10
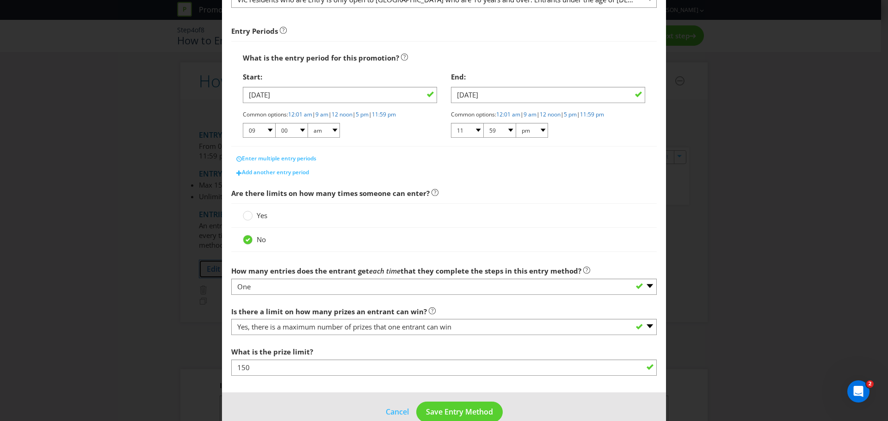
scroll to position [146, 0]
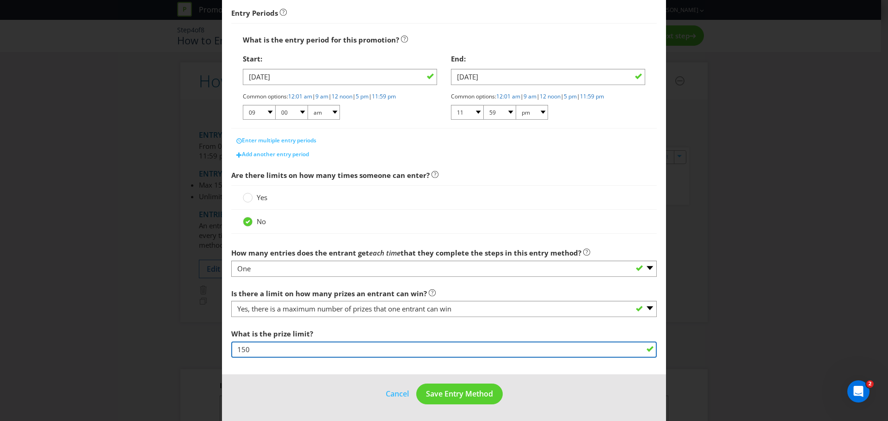
click at [273, 348] on input "150" at bounding box center [443, 350] width 425 height 16
type input "1"
type input "6"
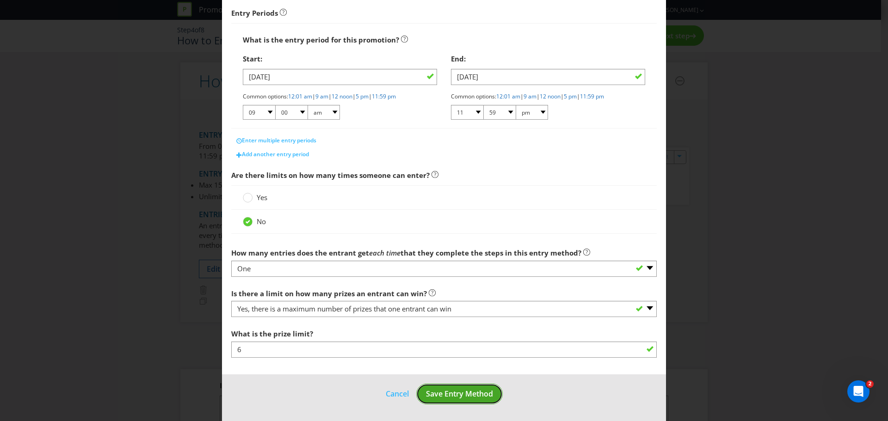
click at [440, 397] on span "Save Entry Method" at bounding box center [459, 394] width 67 height 10
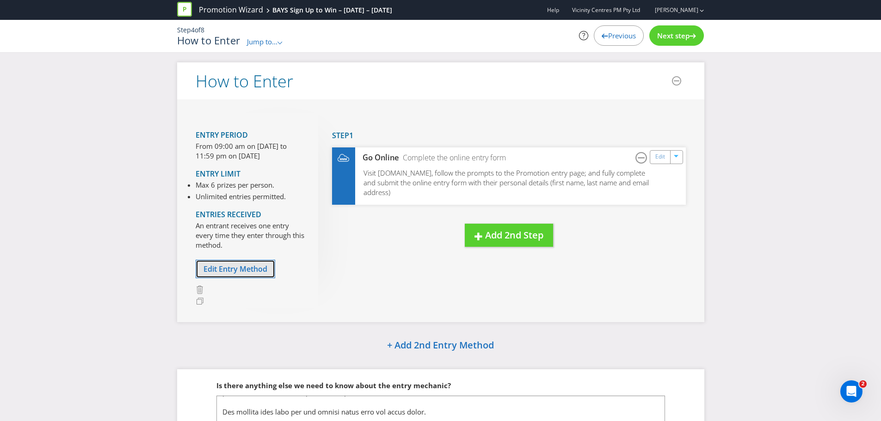
click at [240, 268] on span "Edit Entry Method" at bounding box center [235, 269] width 64 height 10
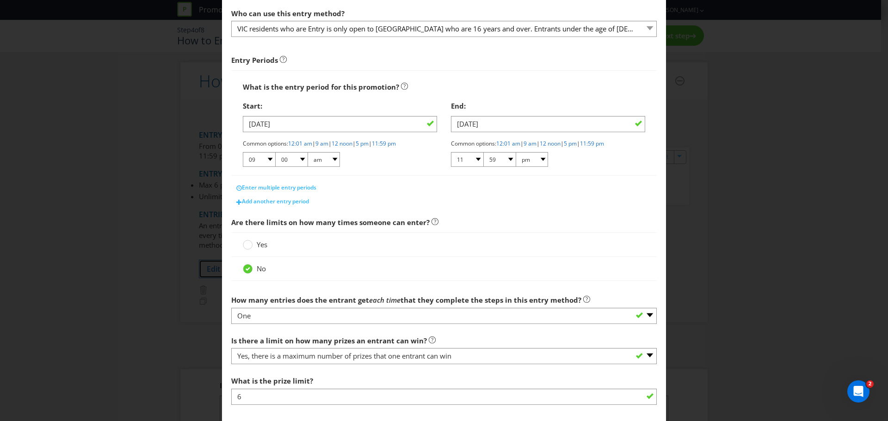
scroll to position [104, 0]
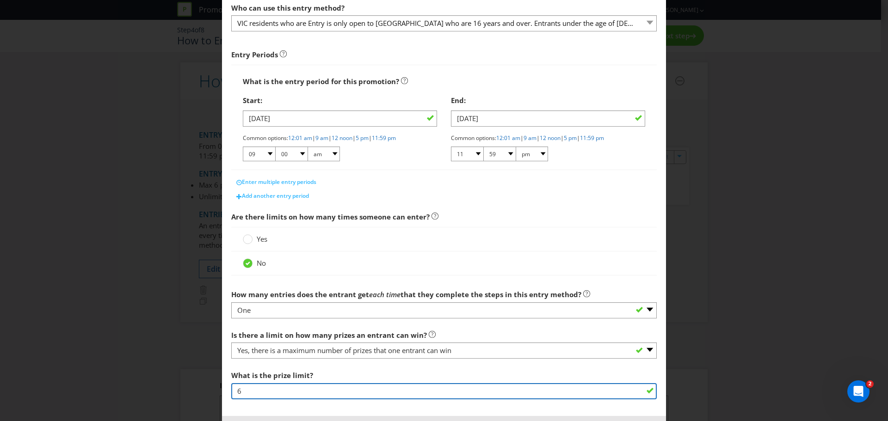
click at [264, 393] on input "6" at bounding box center [443, 391] width 425 height 16
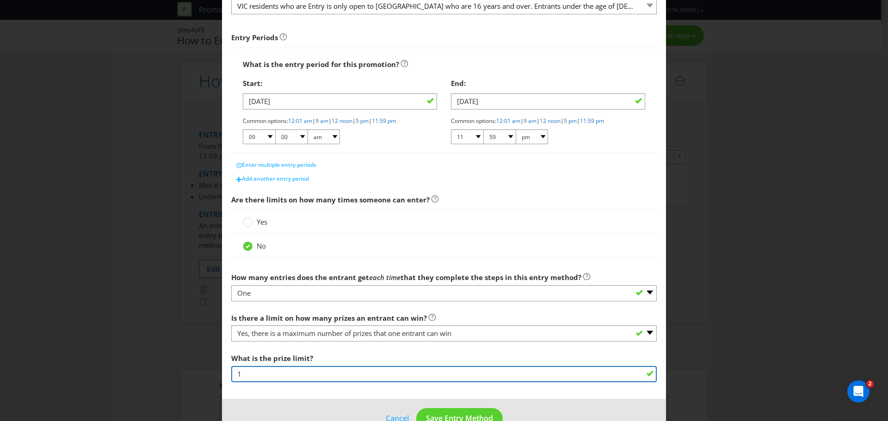
type input "0"
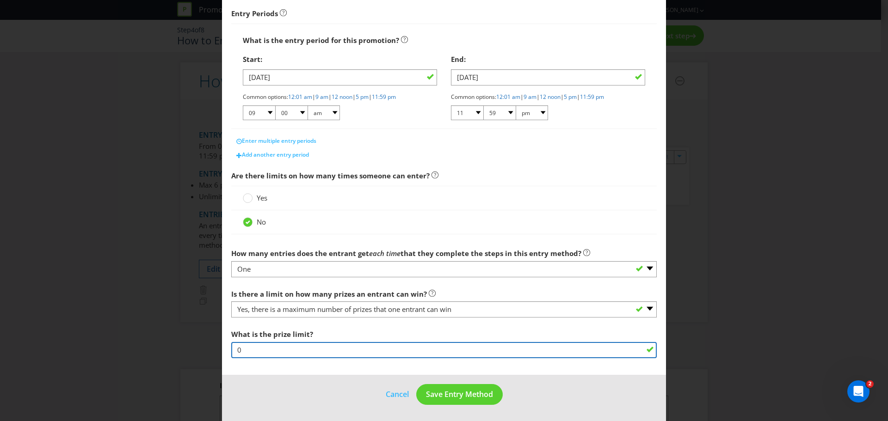
scroll to position [146, 0]
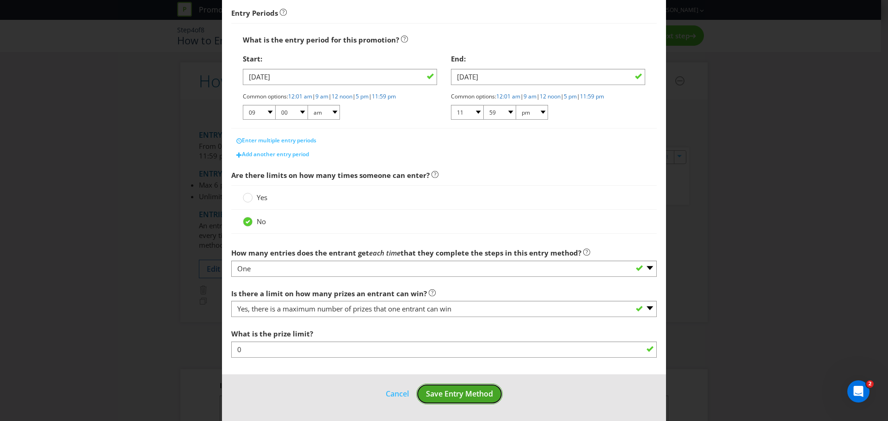
click at [438, 394] on span "Save Entry Method" at bounding box center [459, 394] width 67 height 10
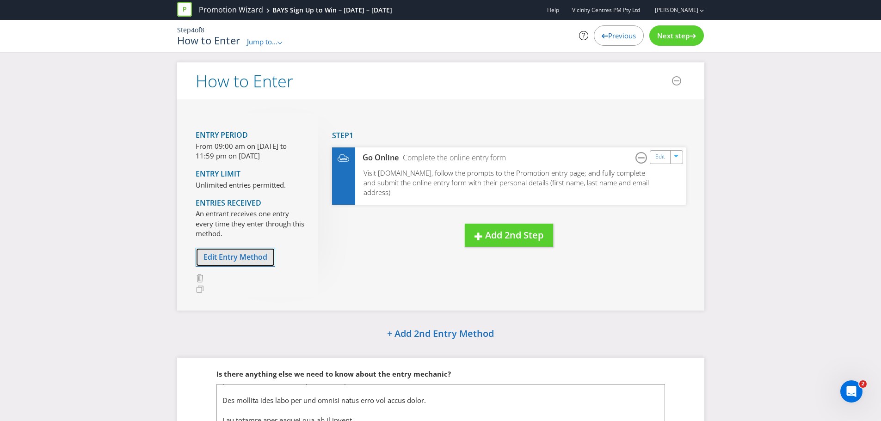
click at [234, 260] on span "Edit Entry Method" at bounding box center [235, 257] width 64 height 10
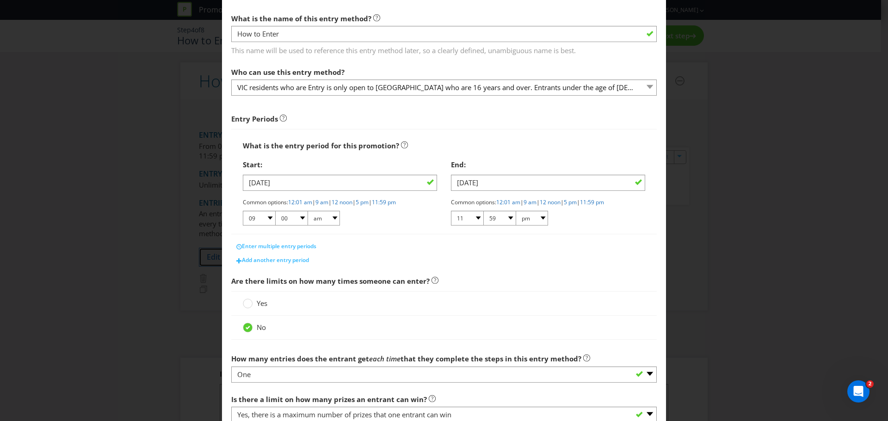
scroll to position [116, 0]
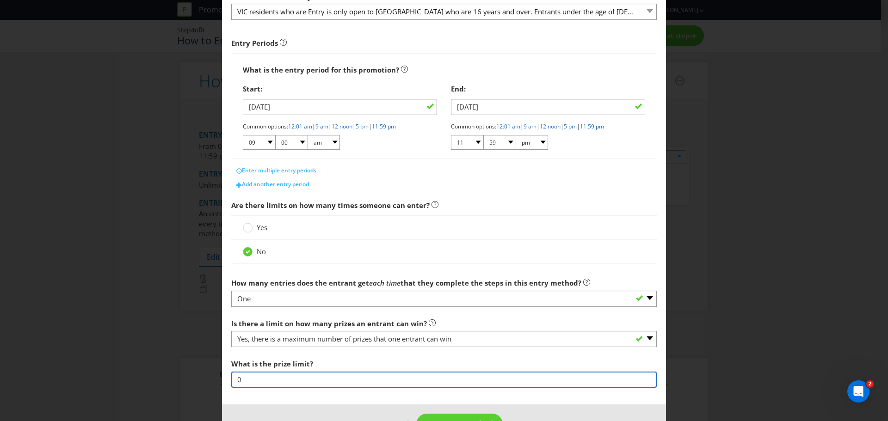
click at [278, 380] on input "0" at bounding box center [443, 380] width 425 height 16
type input "0"
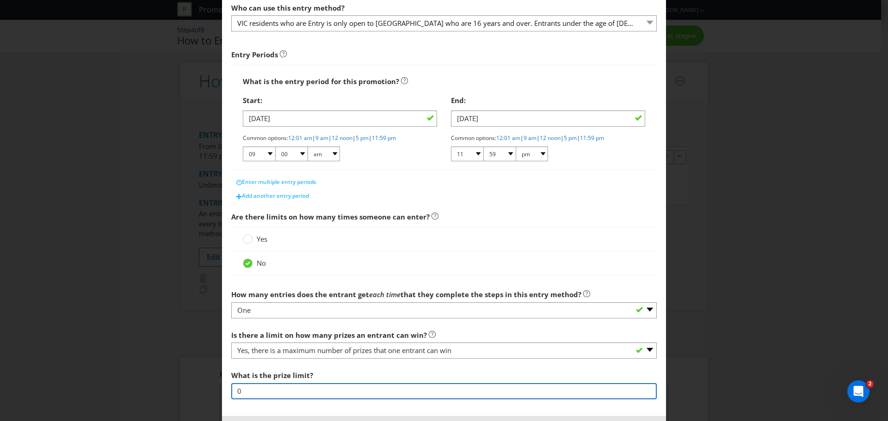
scroll to position [88, 0]
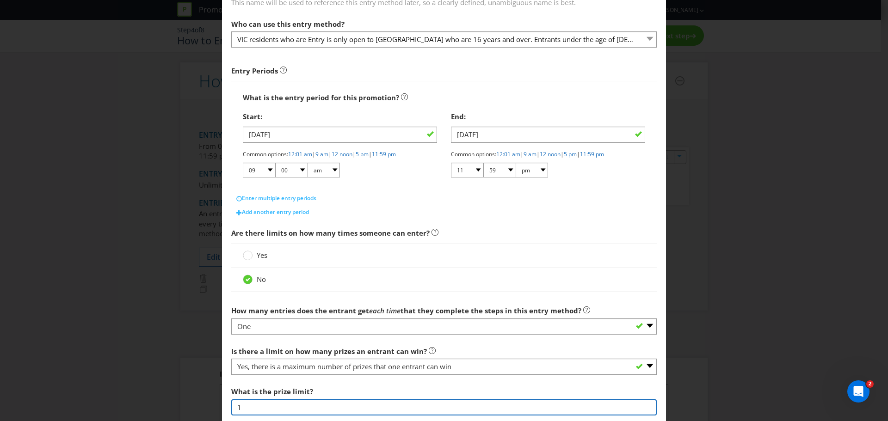
type input "1"
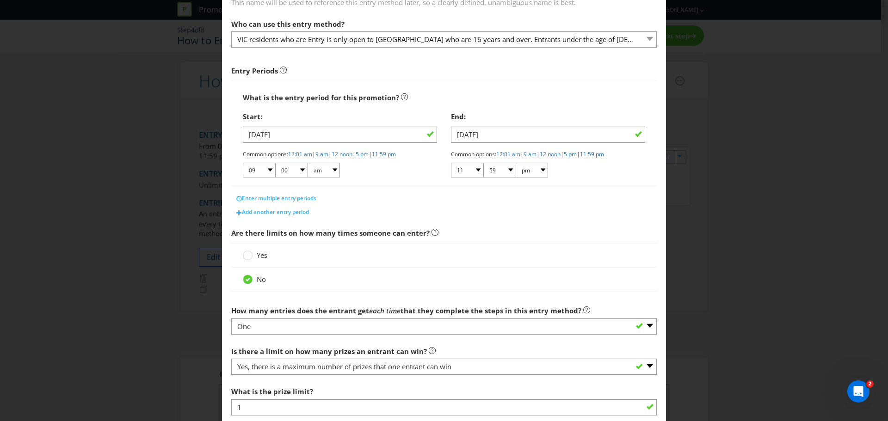
click at [742, 198] on div "How to Enter What is the name of this entry method? How to Enter This name will…" at bounding box center [444, 210] width 888 height 421
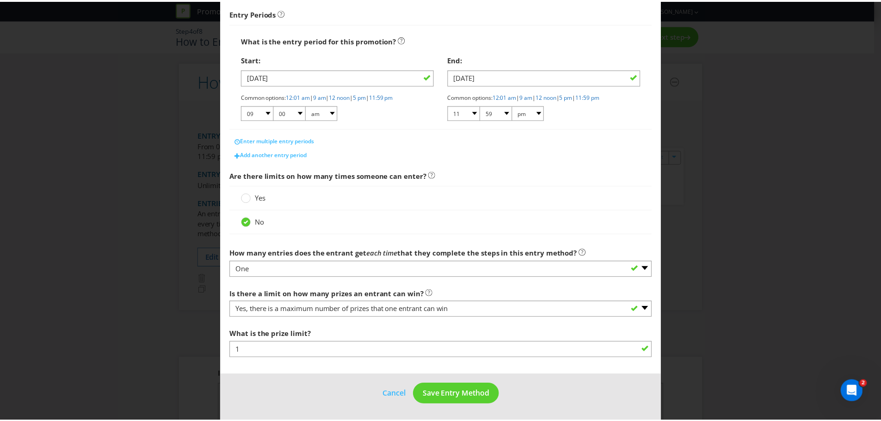
scroll to position [146, 0]
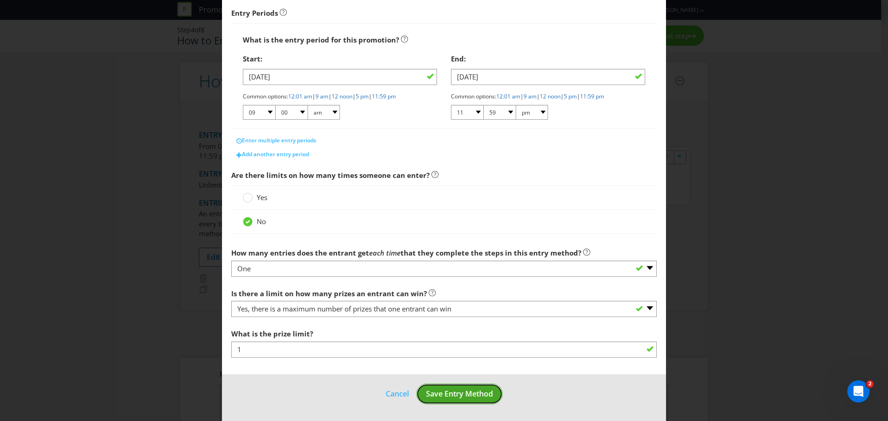
click at [475, 392] on span "Save Entry Method" at bounding box center [459, 394] width 67 height 10
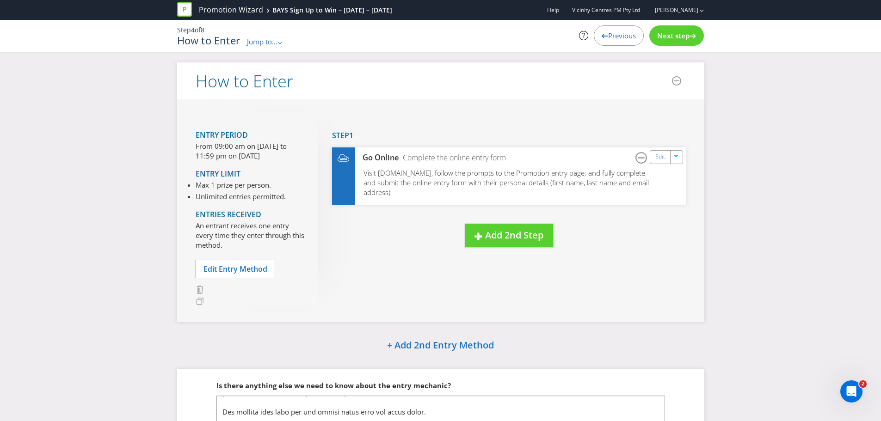
click at [413, 276] on div "Entry Period From 09:00 am on [DATE] to 11:59 pm on [DATE] Entry Limit Max 1 pr…" at bounding box center [440, 210] width 527 height 222
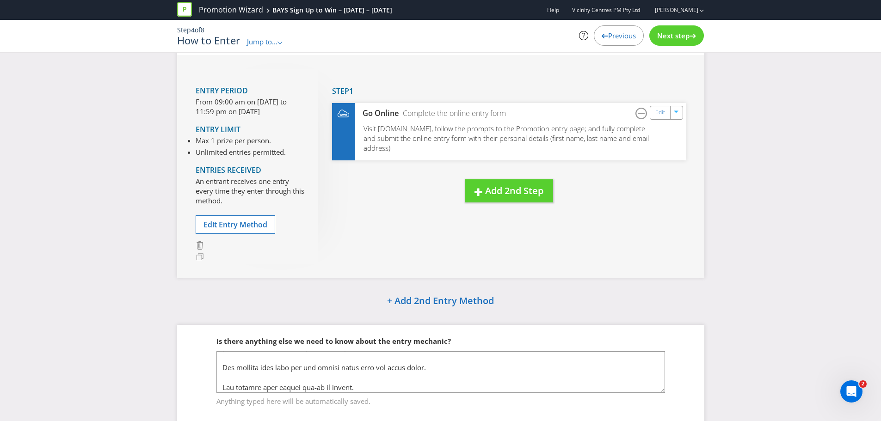
scroll to position [46, 0]
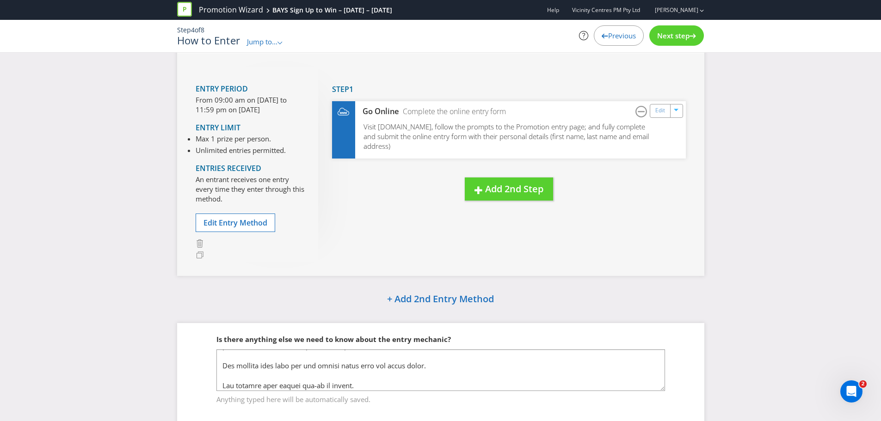
click at [666, 35] on span "Next step" at bounding box center [673, 35] width 32 height 9
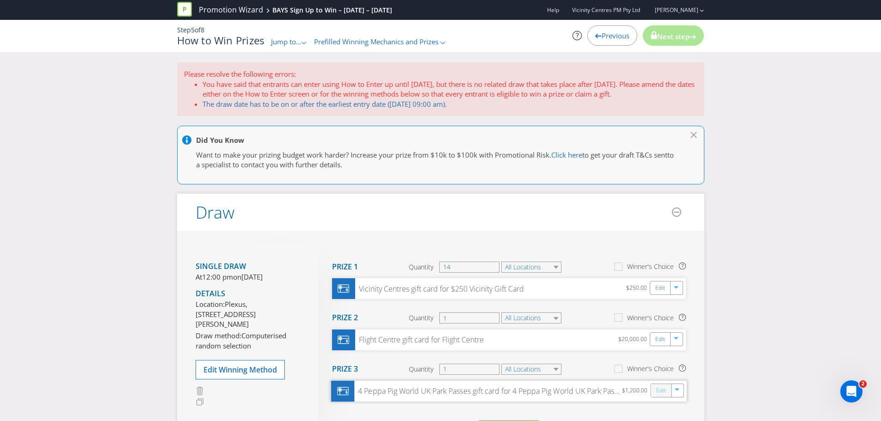
click at [661, 393] on link "Edit" at bounding box center [661, 390] width 10 height 11
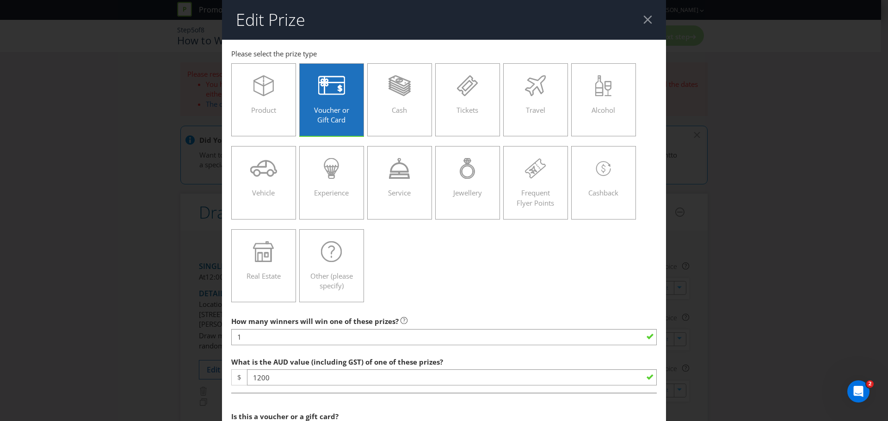
click at [643, 19] on div at bounding box center [647, 19] width 9 height 9
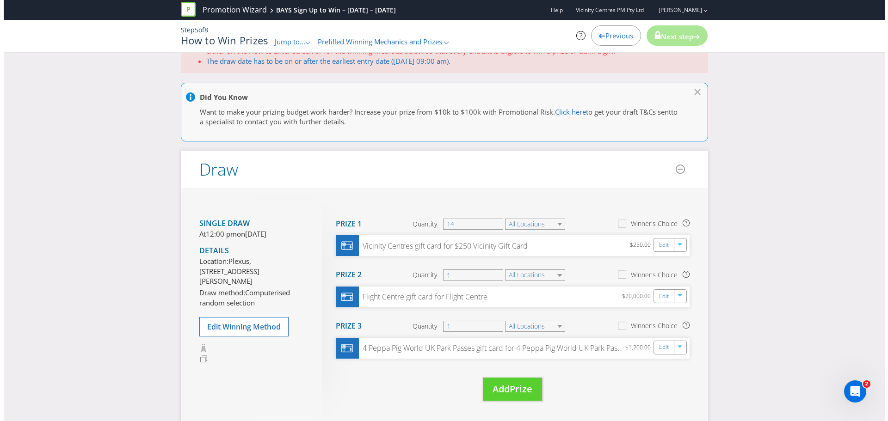
scroll to position [46, 0]
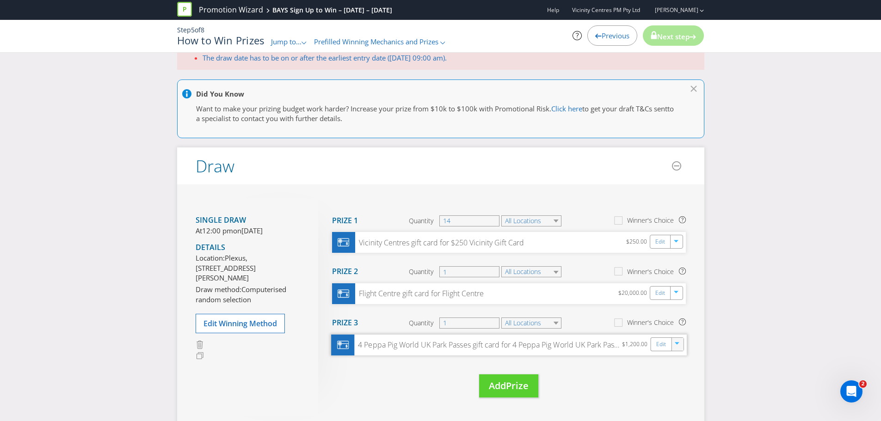
click at [680, 346] on icon "button" at bounding box center [678, 345] width 6 height 6
click at [681, 378] on link "Delete" at bounding box center [671, 376] width 20 height 9
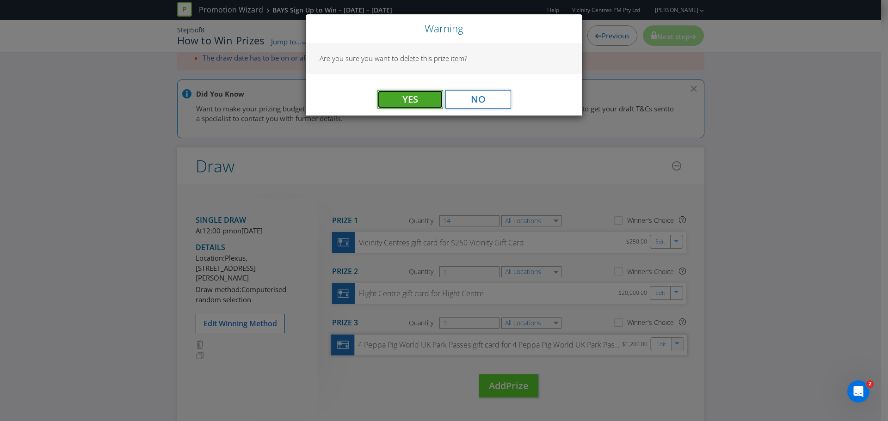
click at [416, 93] on span "Yes" at bounding box center [410, 99] width 16 height 12
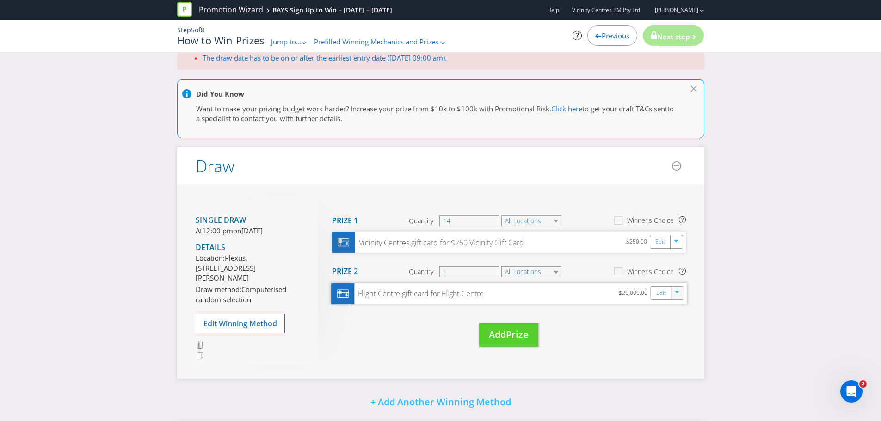
click at [680, 293] on icon "button" at bounding box center [678, 294] width 6 height 6
click at [674, 321] on link "Delete" at bounding box center [671, 325] width 20 height 9
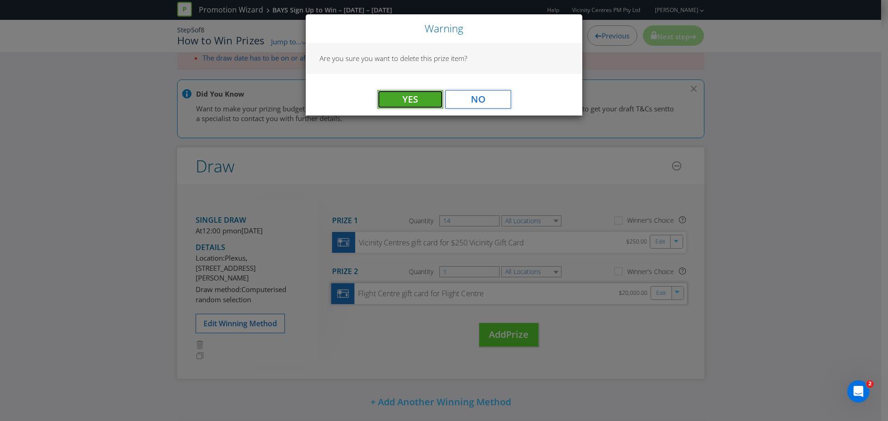
click at [413, 96] on span "Yes" at bounding box center [410, 99] width 16 height 12
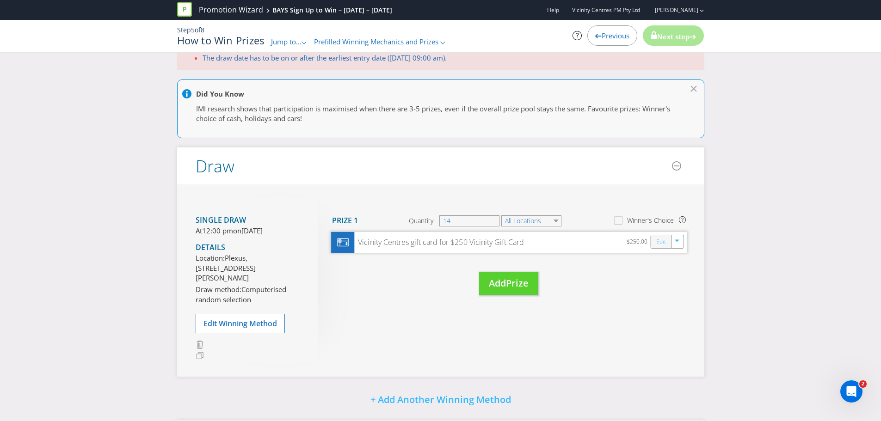
click at [663, 240] on link "Edit" at bounding box center [661, 242] width 10 height 11
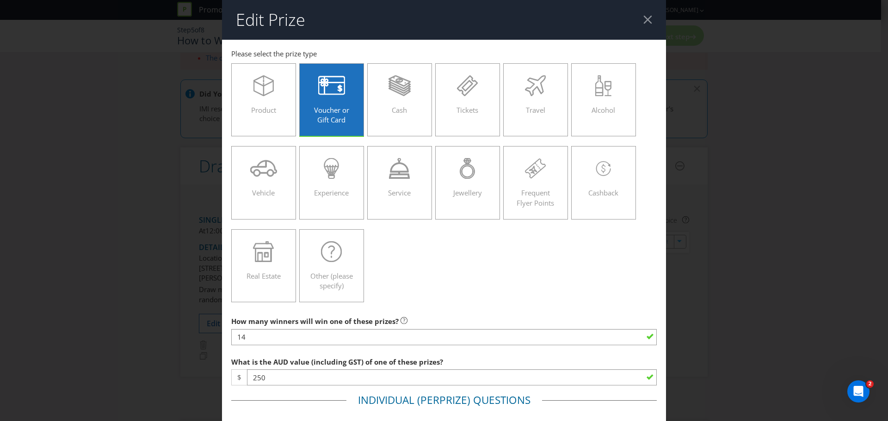
click at [332, 105] on span "Voucher or Gift Card" at bounding box center [331, 114] width 35 height 19
click at [0, 0] on input "Voucher or Gift Card" at bounding box center [0, 0] width 0 height 0
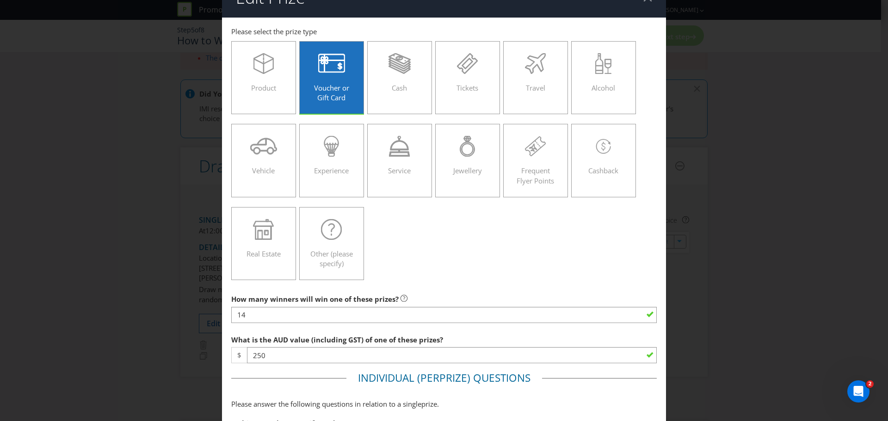
scroll to position [46, 0]
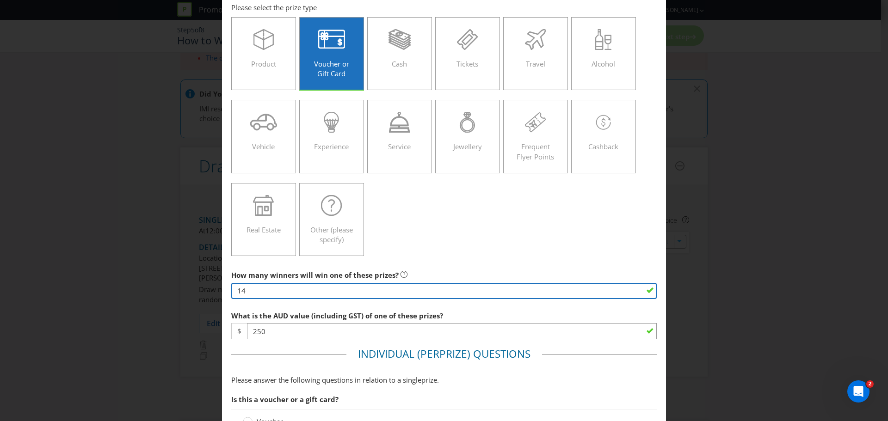
click at [265, 286] on input "14" at bounding box center [443, 291] width 425 height 16
type input "1"
type input "6"
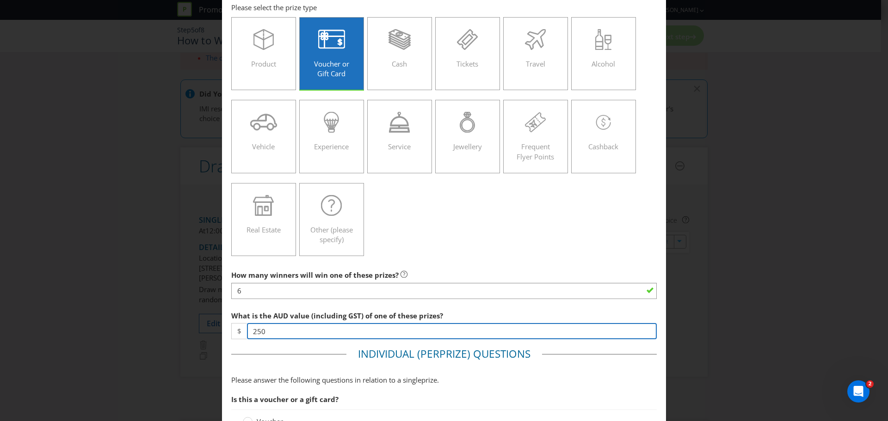
click at [254, 333] on input "250" at bounding box center [452, 331] width 410 height 16
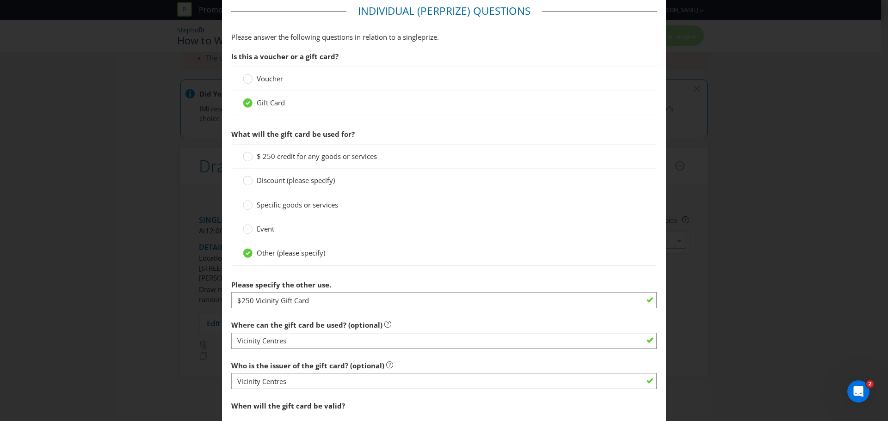
scroll to position [405, 0]
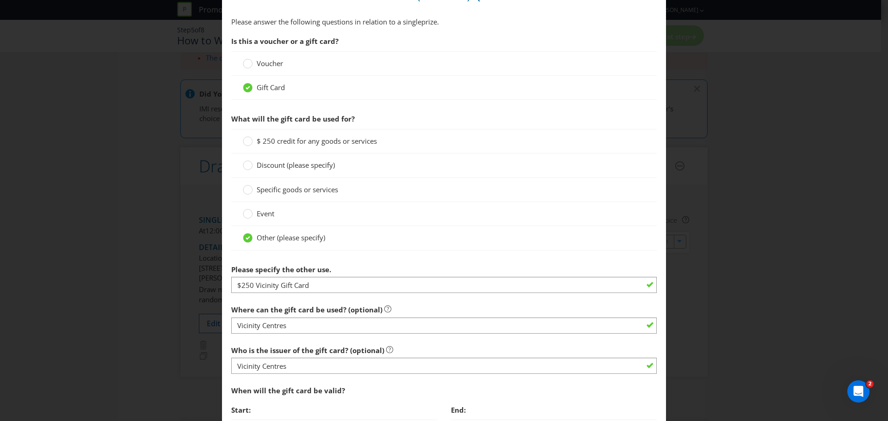
type input "150"
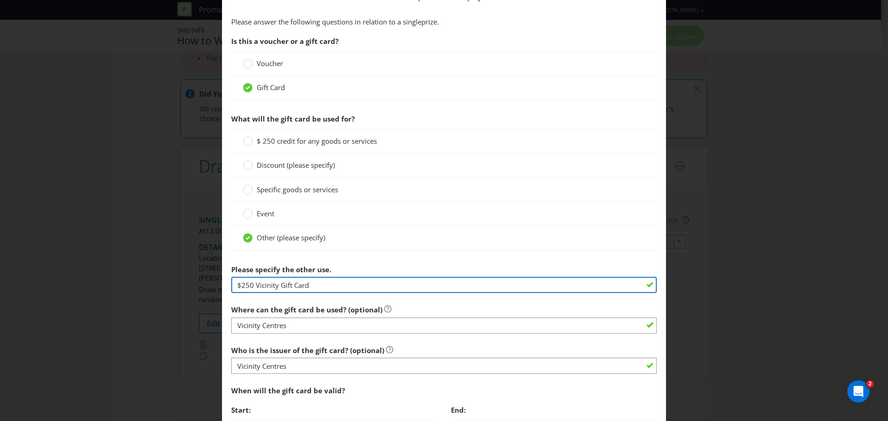
click at [242, 286] on input "$250 Vicinity Gift Card" at bounding box center [443, 285] width 425 height 16
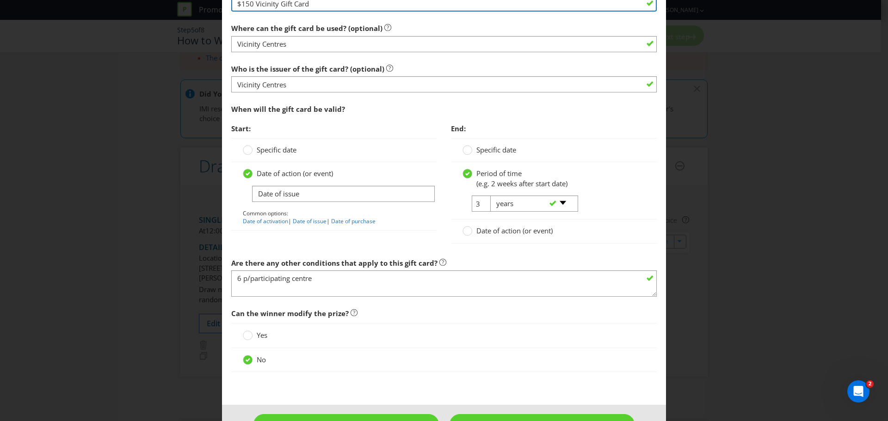
scroll to position [694, 0]
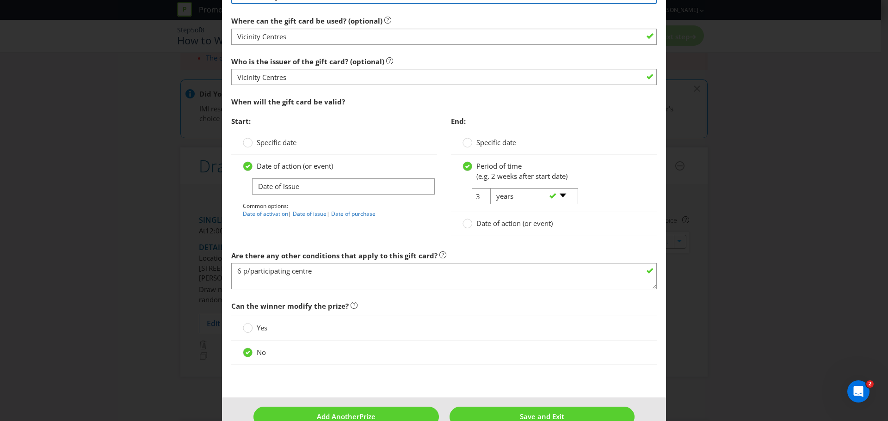
type input "$150 Vicinity Gift Card"
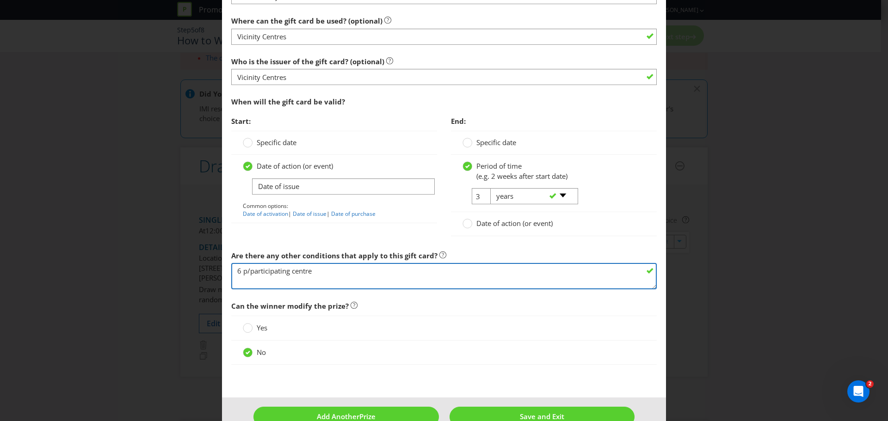
drag, startPoint x: 314, startPoint y: 271, endPoint x: 233, endPoint y: 275, distance: 81.9
click at [233, 275] on textarea "6 p/participating centre" at bounding box center [443, 276] width 425 height 26
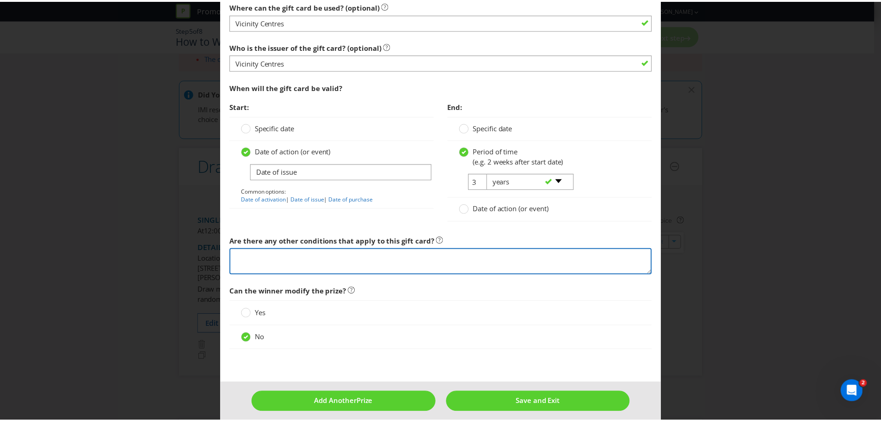
scroll to position [716, 0]
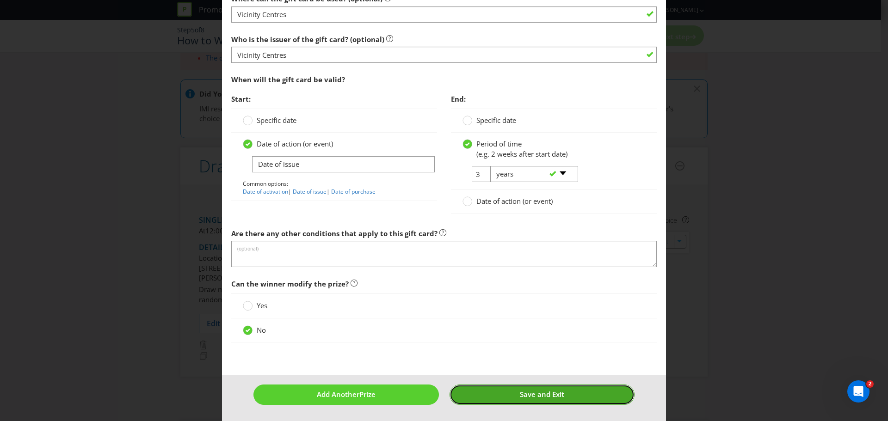
click at [520, 399] on span "Save and Exit" at bounding box center [542, 394] width 44 height 9
type input "6"
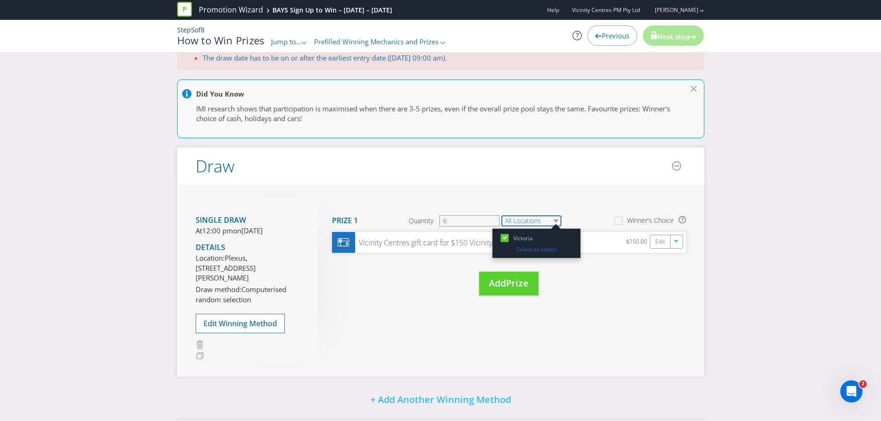
click at [558, 219] on select "All Locations" at bounding box center [531, 221] width 60 height 11
click at [573, 195] on div "Single draw At 12:00 pm [DATE][DATE] Details Location: Plexus, Level 4, [STREET…" at bounding box center [440, 281] width 527 height 192
click at [622, 302] on div "Move Here Drag here to move prize Prize 1 Quantity 6 All Locations Winner's Cho…" at bounding box center [502, 256] width 368 height 116
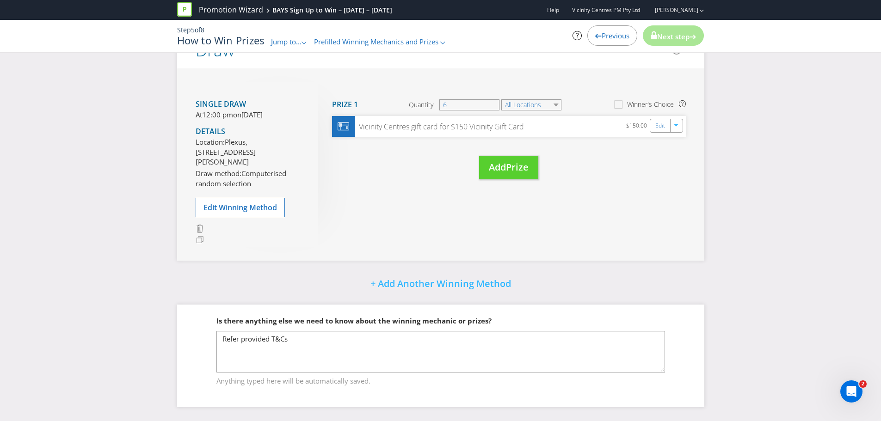
scroll to position [172, 0]
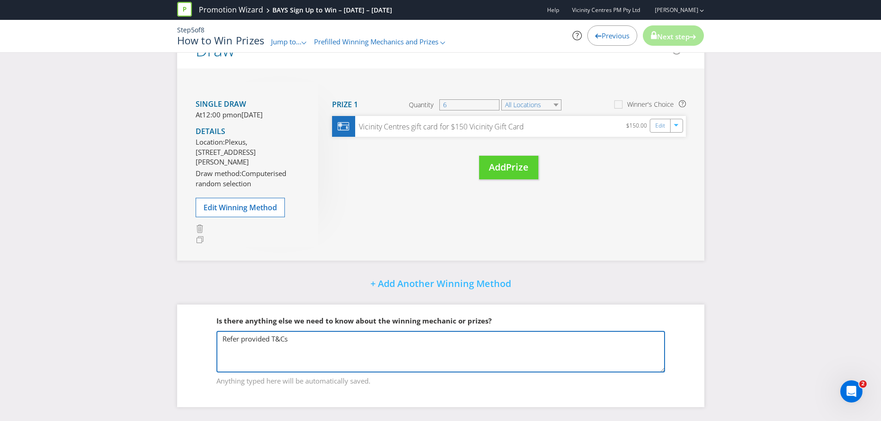
drag, startPoint x: 292, startPoint y: 340, endPoint x: 218, endPoint y: 341, distance: 73.5
click at [218, 341] on textarea "Refer provided T&Cs" at bounding box center [440, 352] width 449 height 42
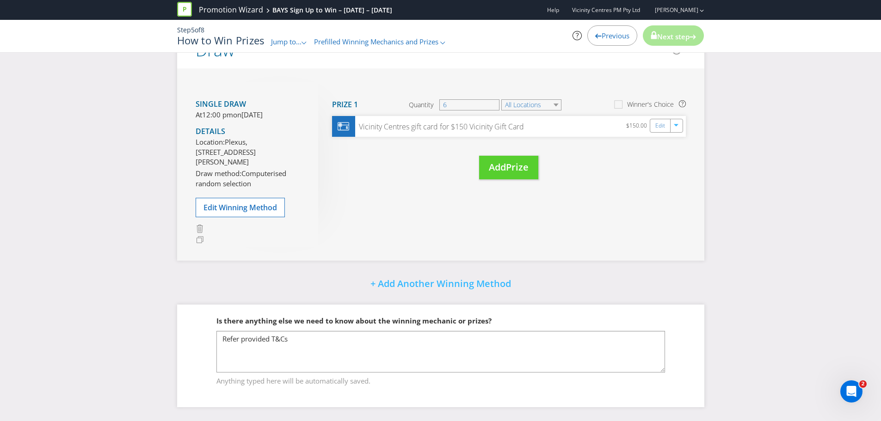
click at [292, 279] on div "+ Add Another Winning Method" at bounding box center [440, 285] width 527 height 20
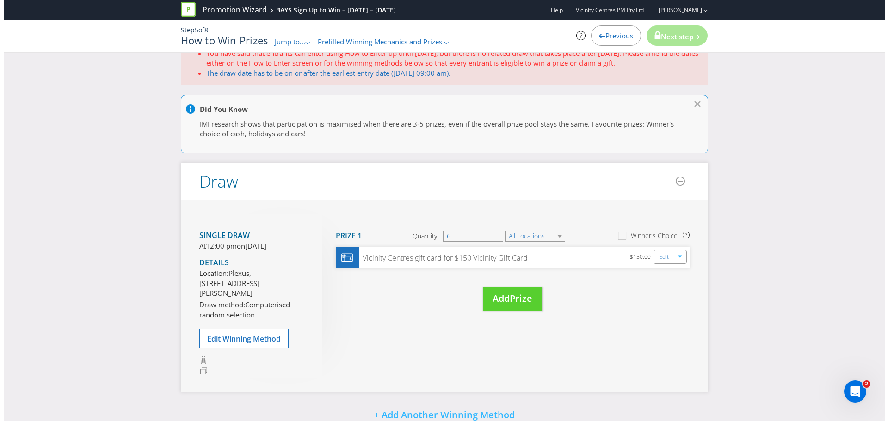
scroll to position [0, 0]
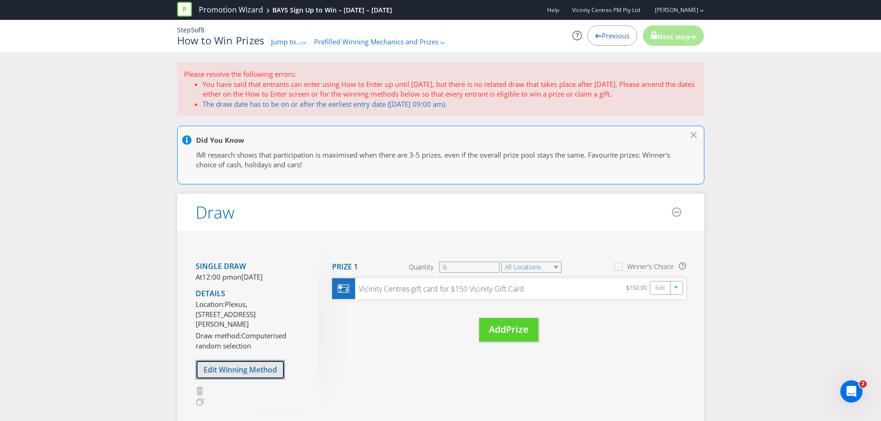
click at [261, 375] on span "Edit Winning Method" at bounding box center [240, 370] width 74 height 10
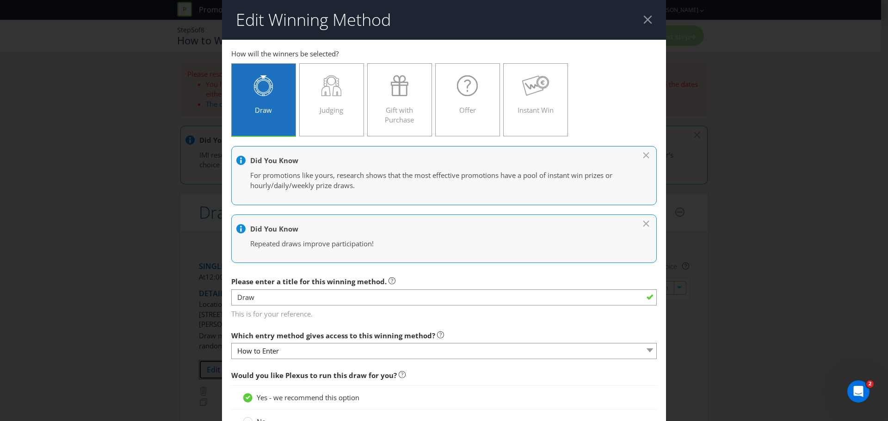
scroll to position [374, 0]
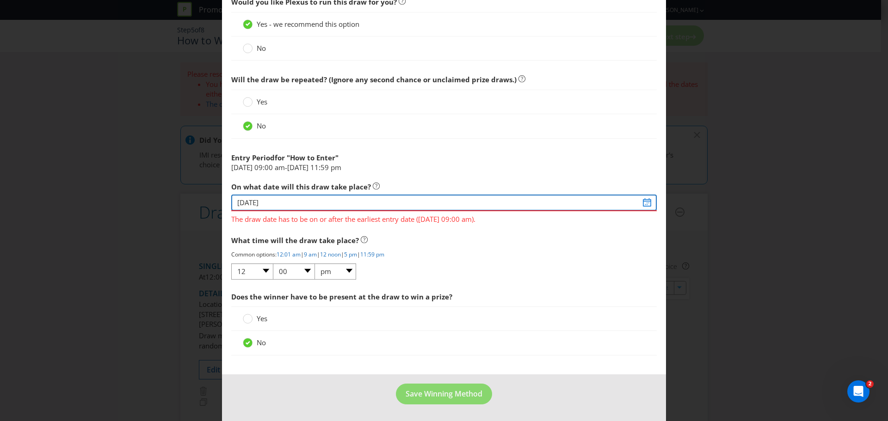
click at [276, 203] on input "[DATE]" at bounding box center [443, 203] width 425 height 16
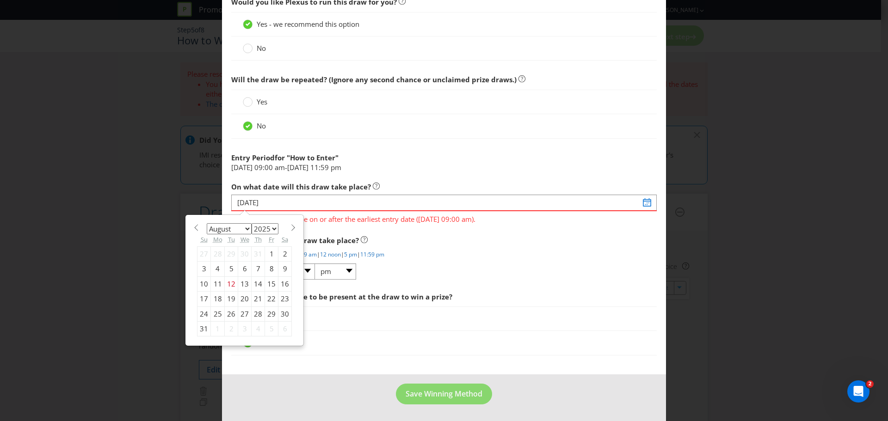
click at [290, 229] on span at bounding box center [293, 227] width 7 height 7
select select "8"
click at [253, 254] on div "4" at bounding box center [258, 254] width 13 height 15
type input "[DATE]"
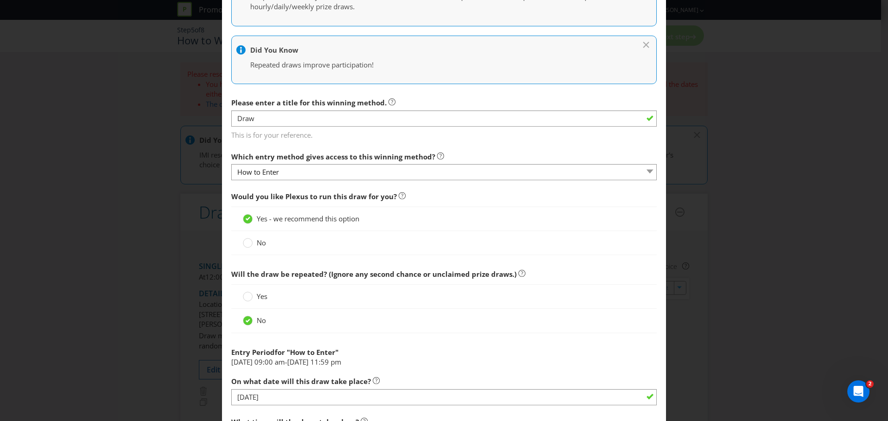
scroll to position [141, 0]
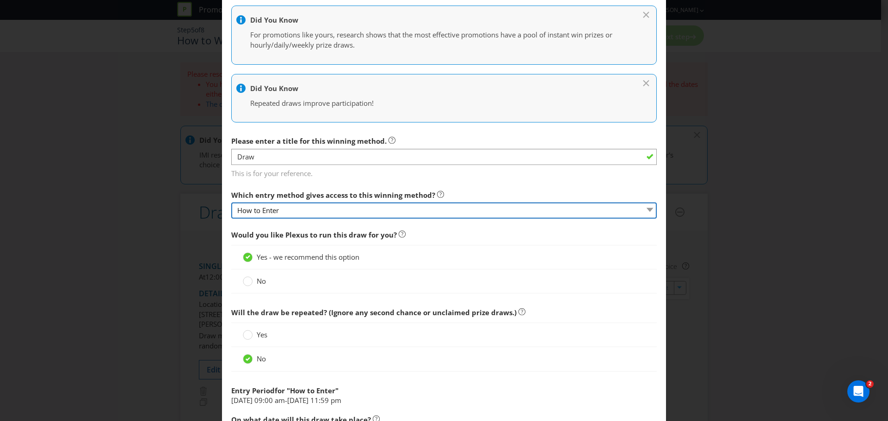
click at [643, 210] on select "How to Enter" at bounding box center [443, 211] width 425 height 16
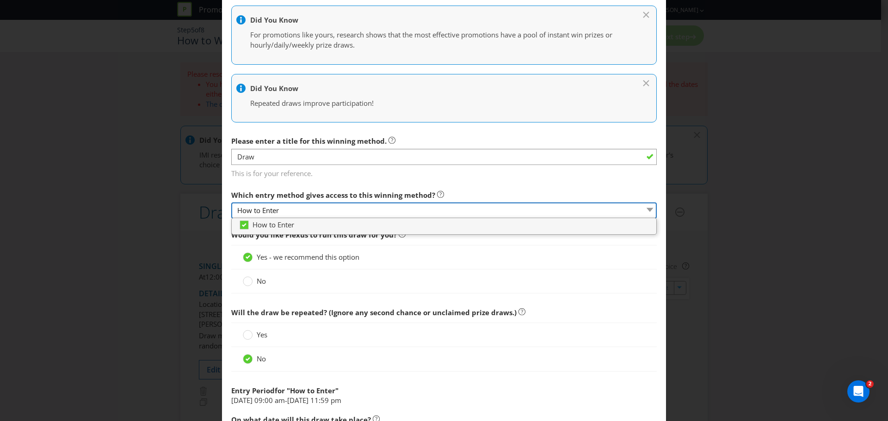
click at [643, 210] on select "How to Enter" at bounding box center [443, 211] width 425 height 16
click at [357, 180] on main "How to Enter How will the winners be selected? Draw Judging Gift with Purchase …" at bounding box center [444, 246] width 444 height 695
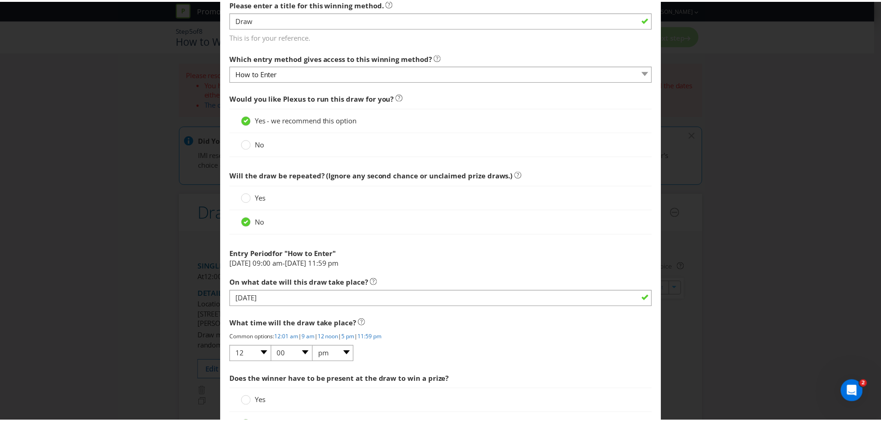
scroll to position [360, 0]
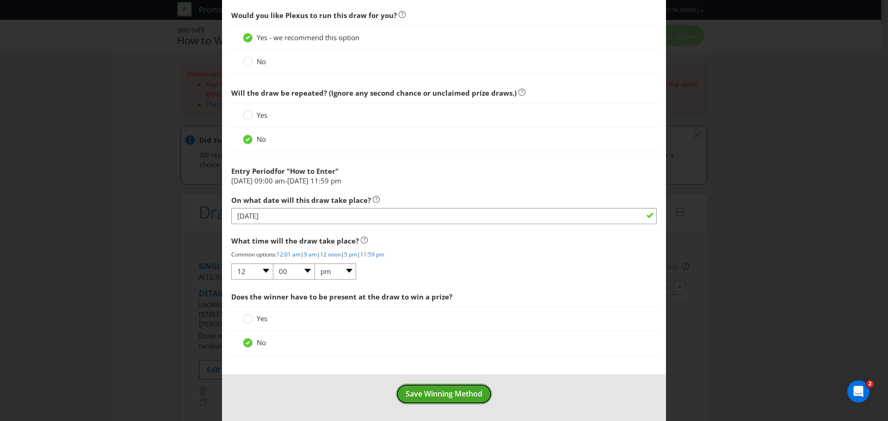
click at [447, 395] on span "Save Winning Method" at bounding box center [444, 394] width 77 height 10
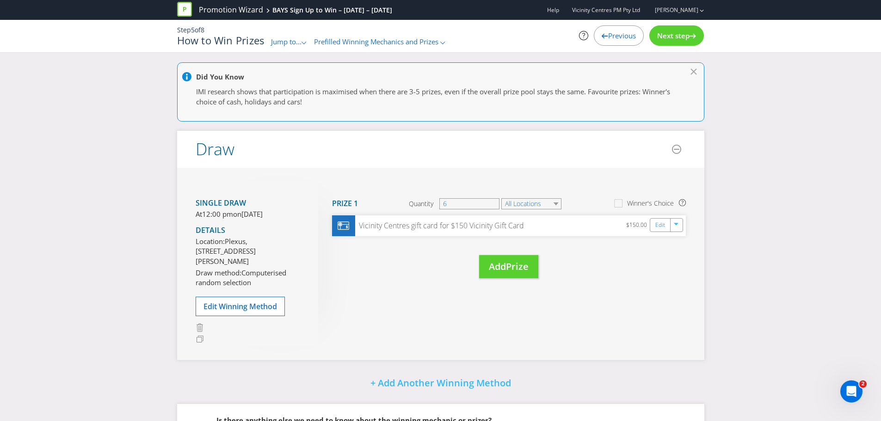
click at [677, 35] on span "Next step" at bounding box center [673, 35] width 32 height 9
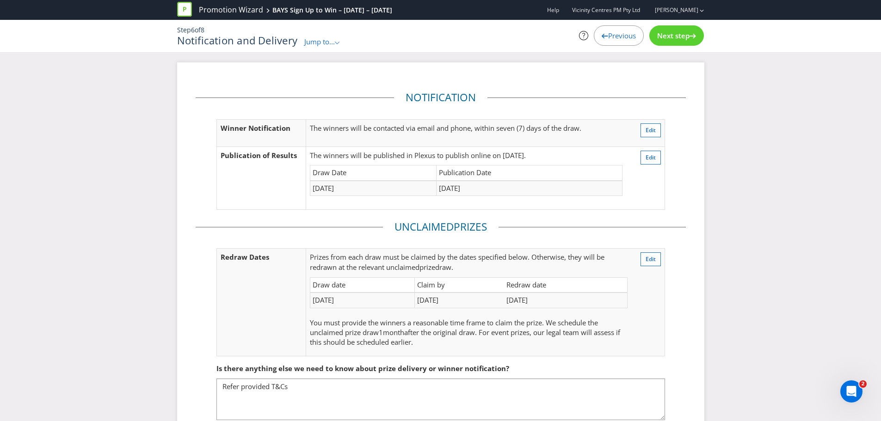
click at [673, 38] on span "Next step" at bounding box center [673, 35] width 32 height 9
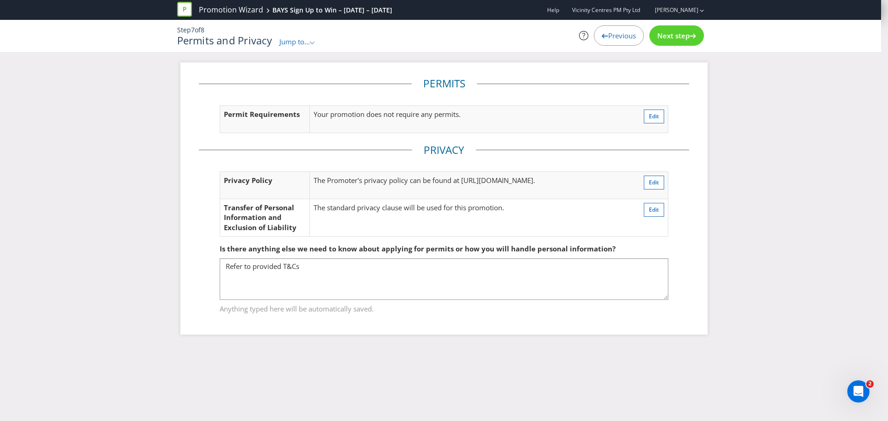
click at [673, 38] on span "Next step" at bounding box center [673, 35] width 32 height 9
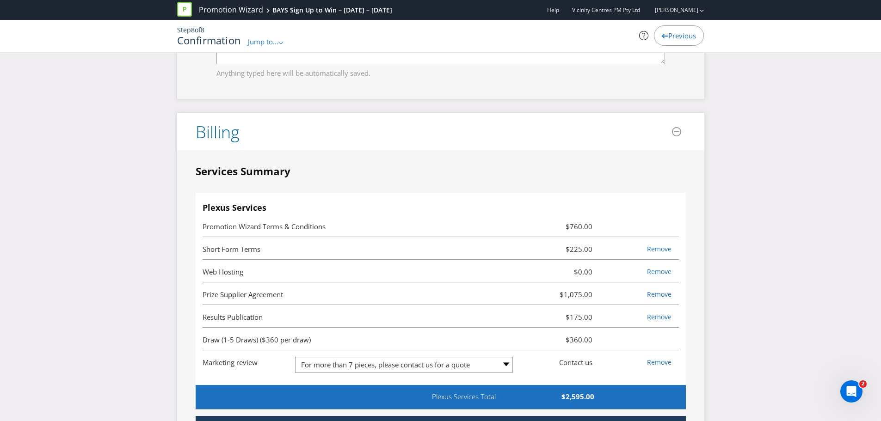
scroll to position [2382, 0]
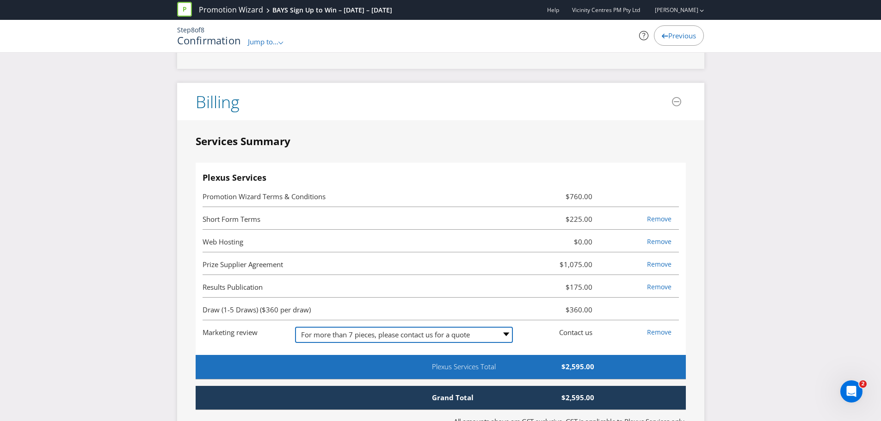
click at [504, 327] on select "-- Please Select -- 1 piece $275.00 2-4 pieces (provided at same time) $505.00 …" at bounding box center [404, 335] width 218 height 16
select select "MARKETING_REVIEW_2"
click at [295, 327] on select "-- Please Select -- 1 piece $275.00 2-4 pieces (provided at same time) $505.00 …" at bounding box center [404, 335] width 218 height 16
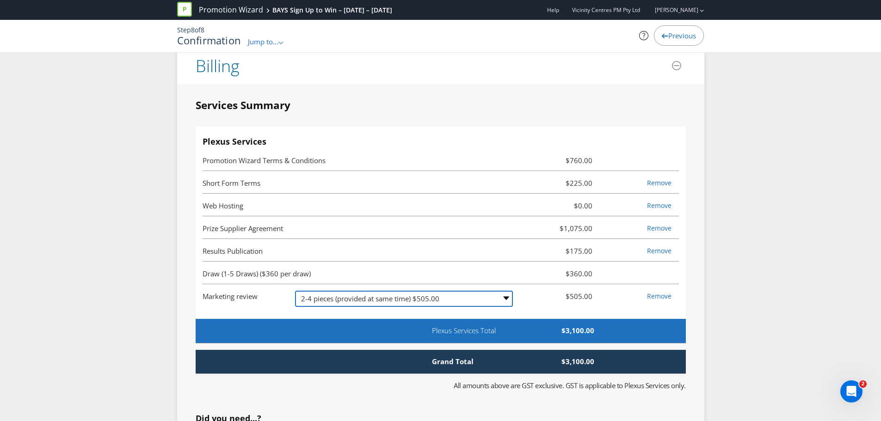
scroll to position [2428, 0]
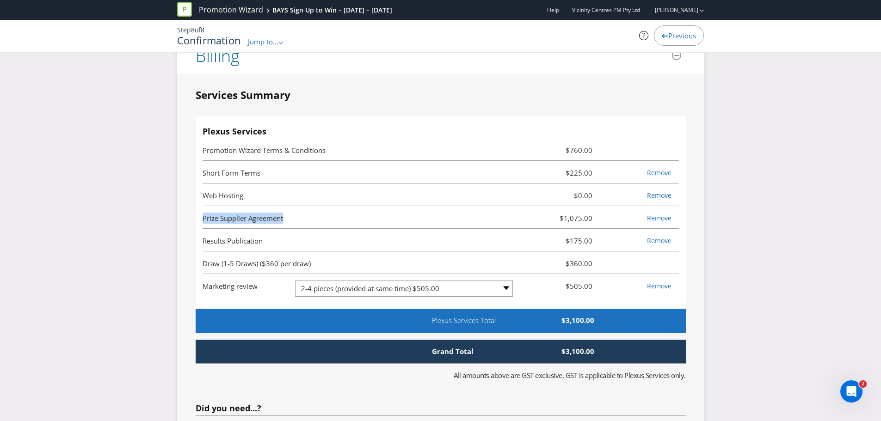
drag, startPoint x: 203, startPoint y: 208, endPoint x: 286, endPoint y: 212, distance: 83.3
click at [286, 213] on span "Prize Supplier Agreement" at bounding box center [362, 218] width 318 height 11
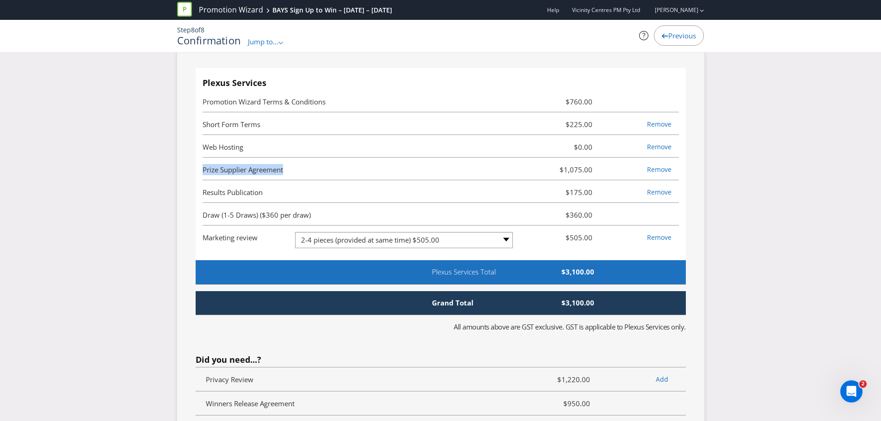
scroll to position [2474, 0]
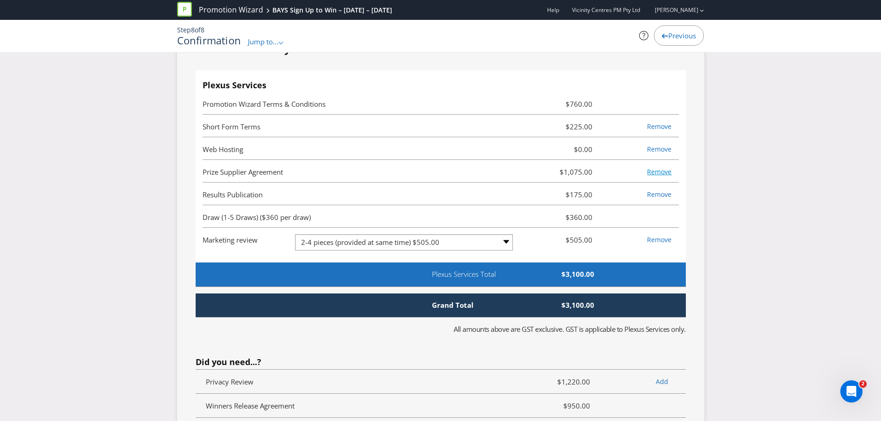
click at [658, 167] on link "Remove" at bounding box center [659, 171] width 25 height 9
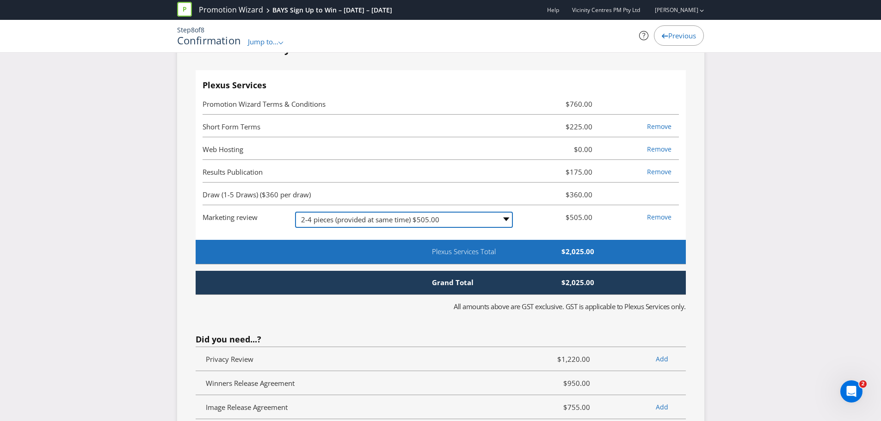
click at [505, 212] on select "-- Please Select -- 1 piece $275.00 2-4 pieces (provided at same time) $505.00 …" at bounding box center [404, 220] width 218 height 16
click at [295, 212] on select "-- Please Select -- 1 piece $275.00 2-4 pieces (provided at same time) $505.00 …" at bounding box center [404, 220] width 218 height 16
click at [505, 212] on select "-- Please Select -- 1 piece $275.00 2-4 pieces (provided at same time) $505.00 …" at bounding box center [404, 220] width 218 height 16
select select "MARKETING_REVIEW_2"
click at [295, 212] on select "-- Please Select -- 1 piece $275.00 2-4 pieces (provided at same time) $505.00 …" at bounding box center [404, 220] width 218 height 16
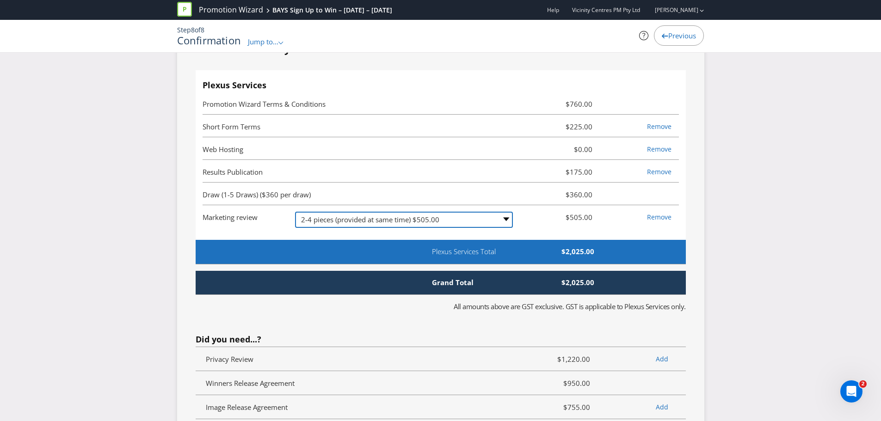
click at [507, 212] on select "-- Please Select -- 1 piece $275.00 2-4 pieces (provided at same time) $505.00 …" at bounding box center [404, 220] width 218 height 16
click at [295, 212] on select "-- Please Select -- 1 piece $275.00 2-4 pieces (provided at same time) $505.00 …" at bounding box center [404, 220] width 218 height 16
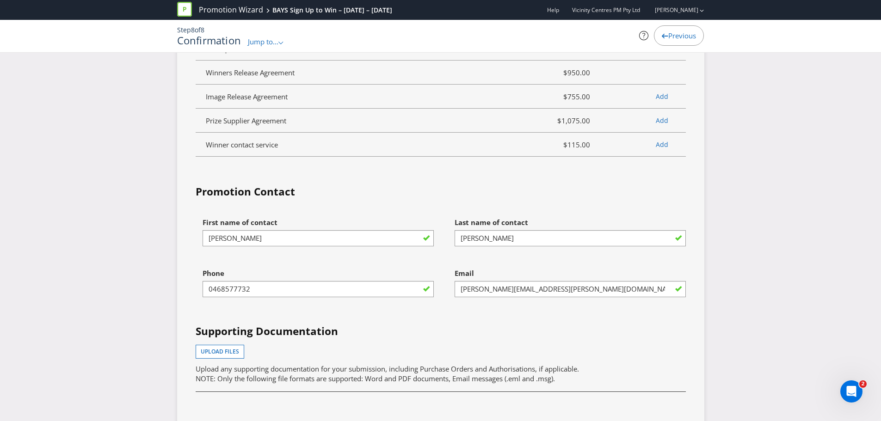
scroll to position [2786, 0]
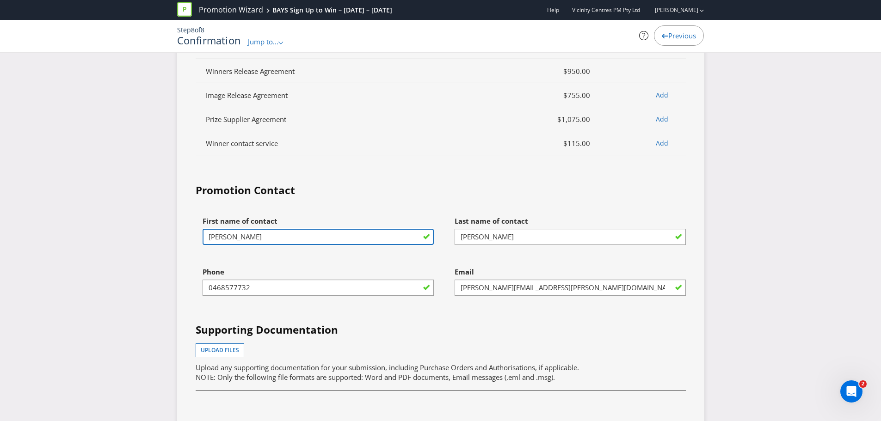
click at [388, 229] on input "[PERSON_NAME]" at bounding box center [318, 237] width 231 height 16
type input "[PERSON_NAME]"
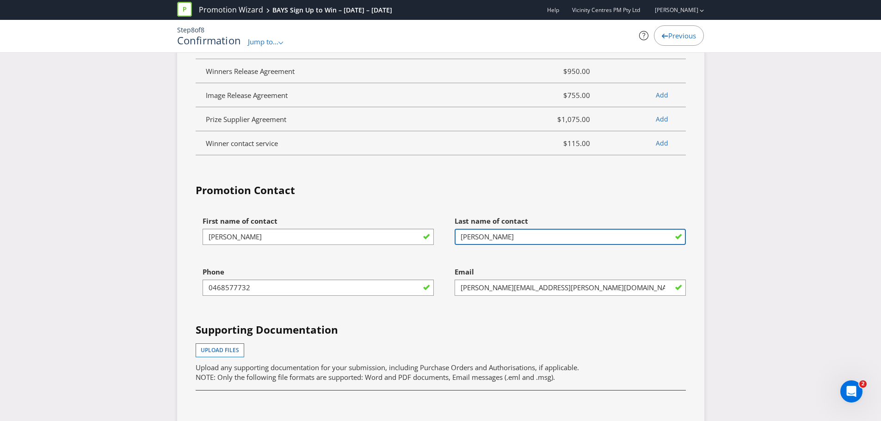
type input "[PERSON_NAME]"
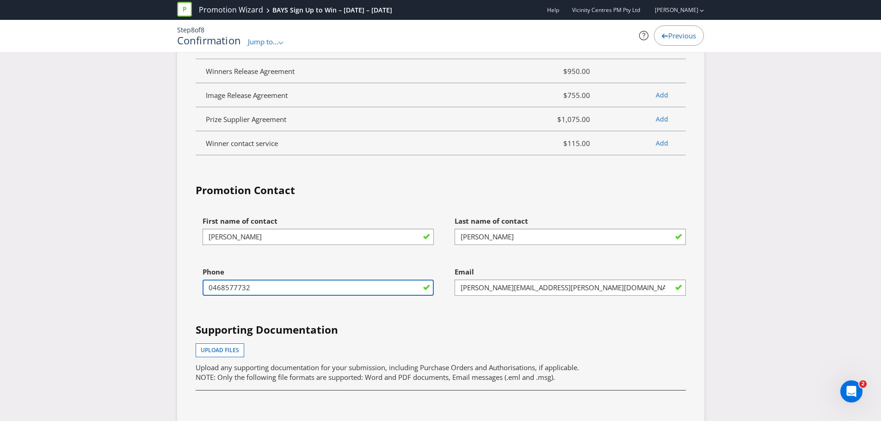
click at [266, 280] on input "0468577732" at bounding box center [318, 288] width 231 height 16
type input "0"
type input "0478 978 353"
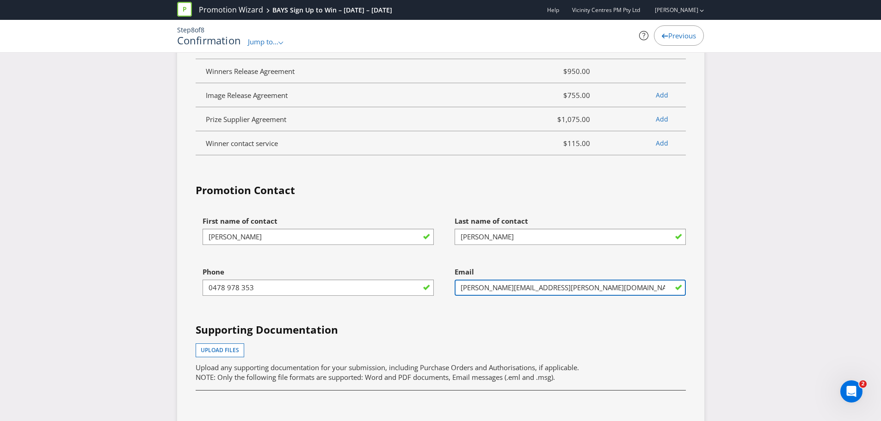
click at [512, 280] on input "[PERSON_NAME][EMAIL_ADDRESS][PERSON_NAME][DOMAIN_NAME]" at bounding box center [570, 288] width 231 height 16
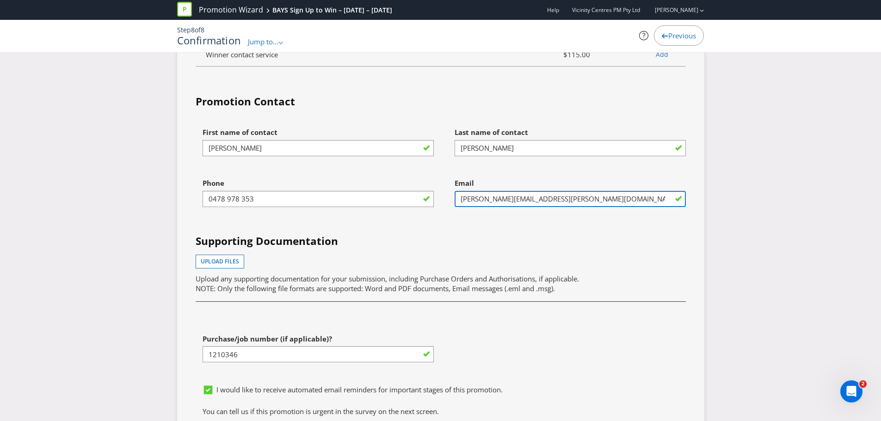
scroll to position [2879, 0]
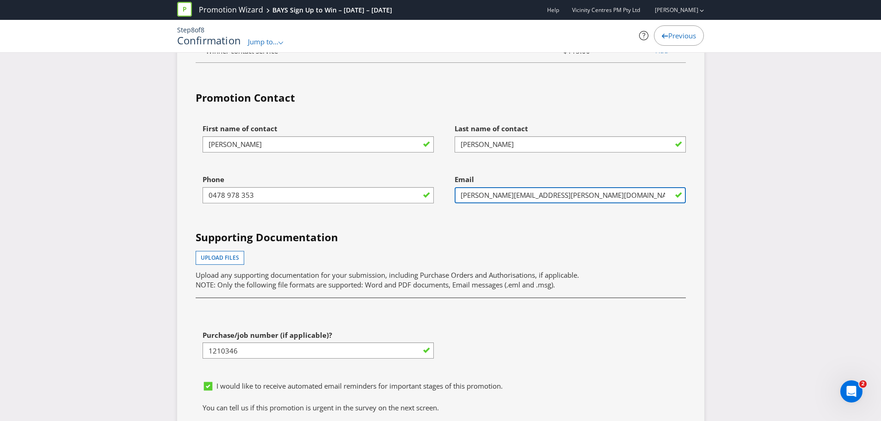
type input "[PERSON_NAME][EMAIL_ADDRESS][PERSON_NAME][DOMAIN_NAME]"
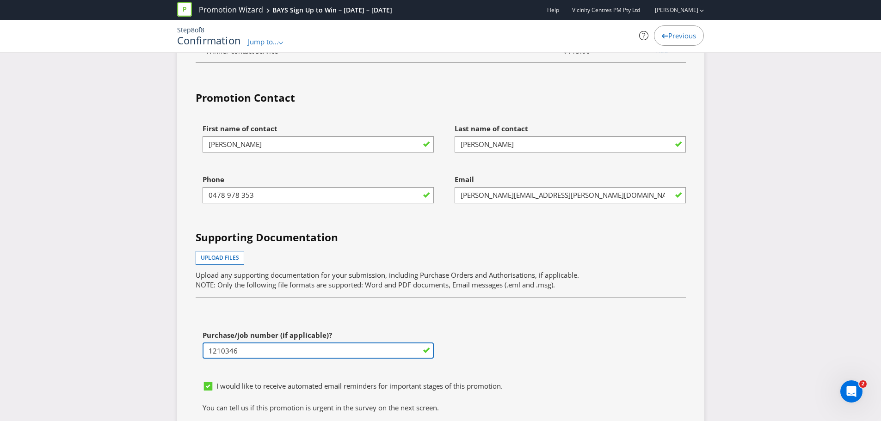
click at [243, 343] on input "1210346" at bounding box center [318, 351] width 231 height 16
type input "INSERT PO NUMBER BEFORE YOU SUBMIT - use Plexus Vendor no. 329371 internally to…"
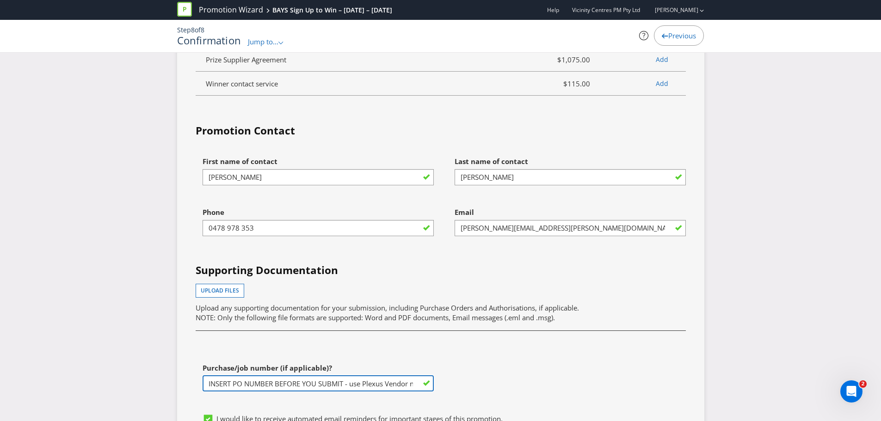
scroll to position [2899, 0]
